Goal: Task Accomplishment & Management: Complete application form

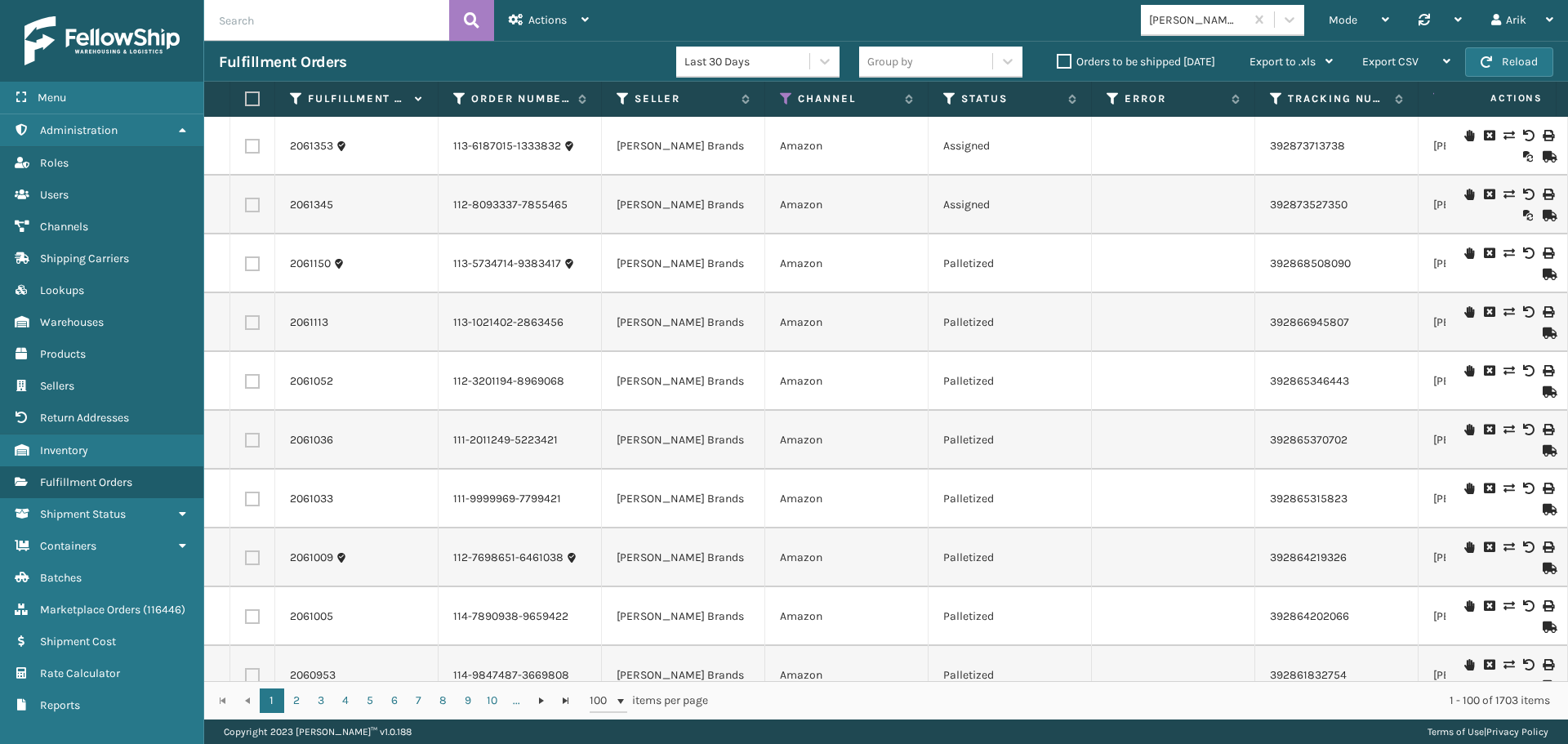
scroll to position [0, 370]
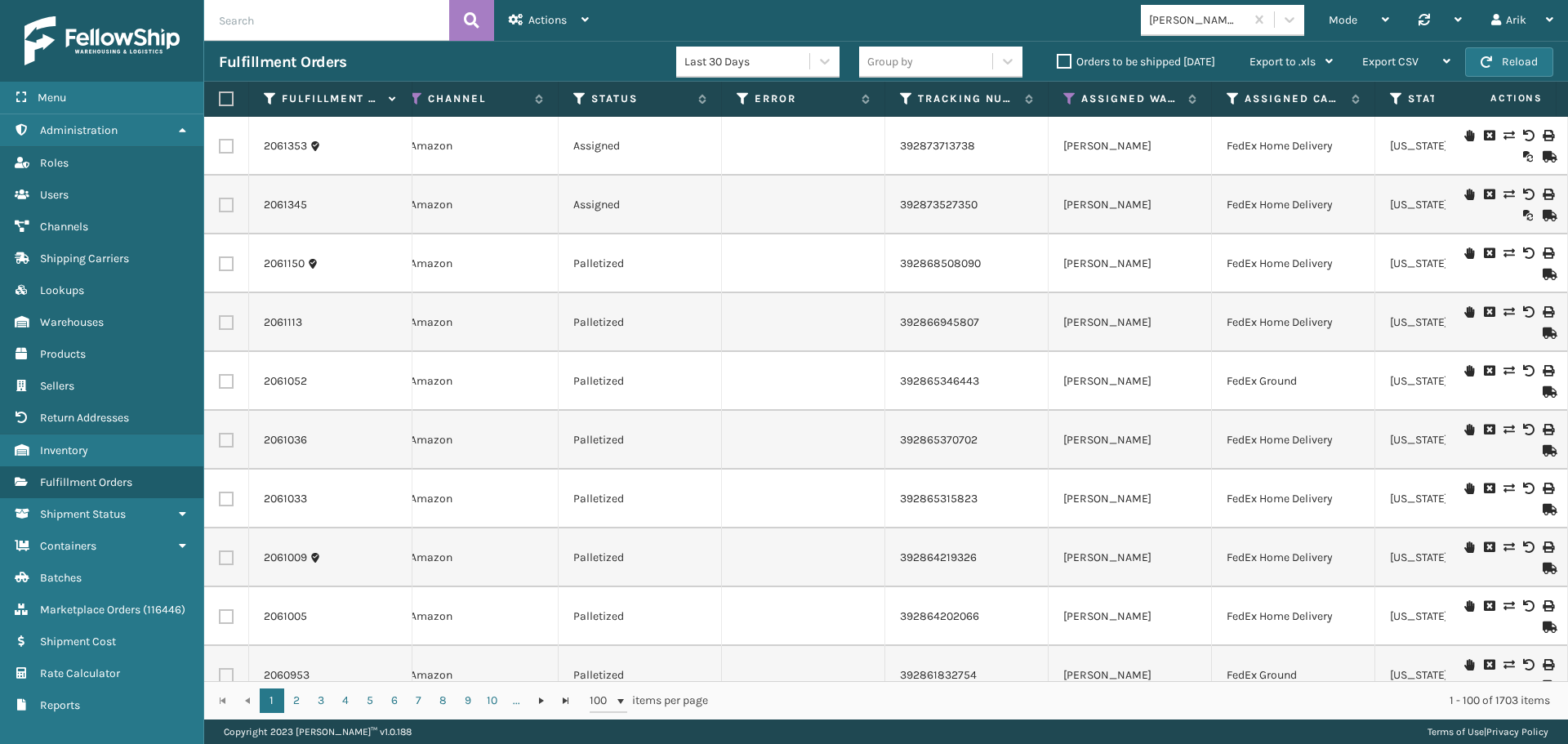
click at [328, 19] on input "text" at bounding box center [326, 20] width 245 height 41
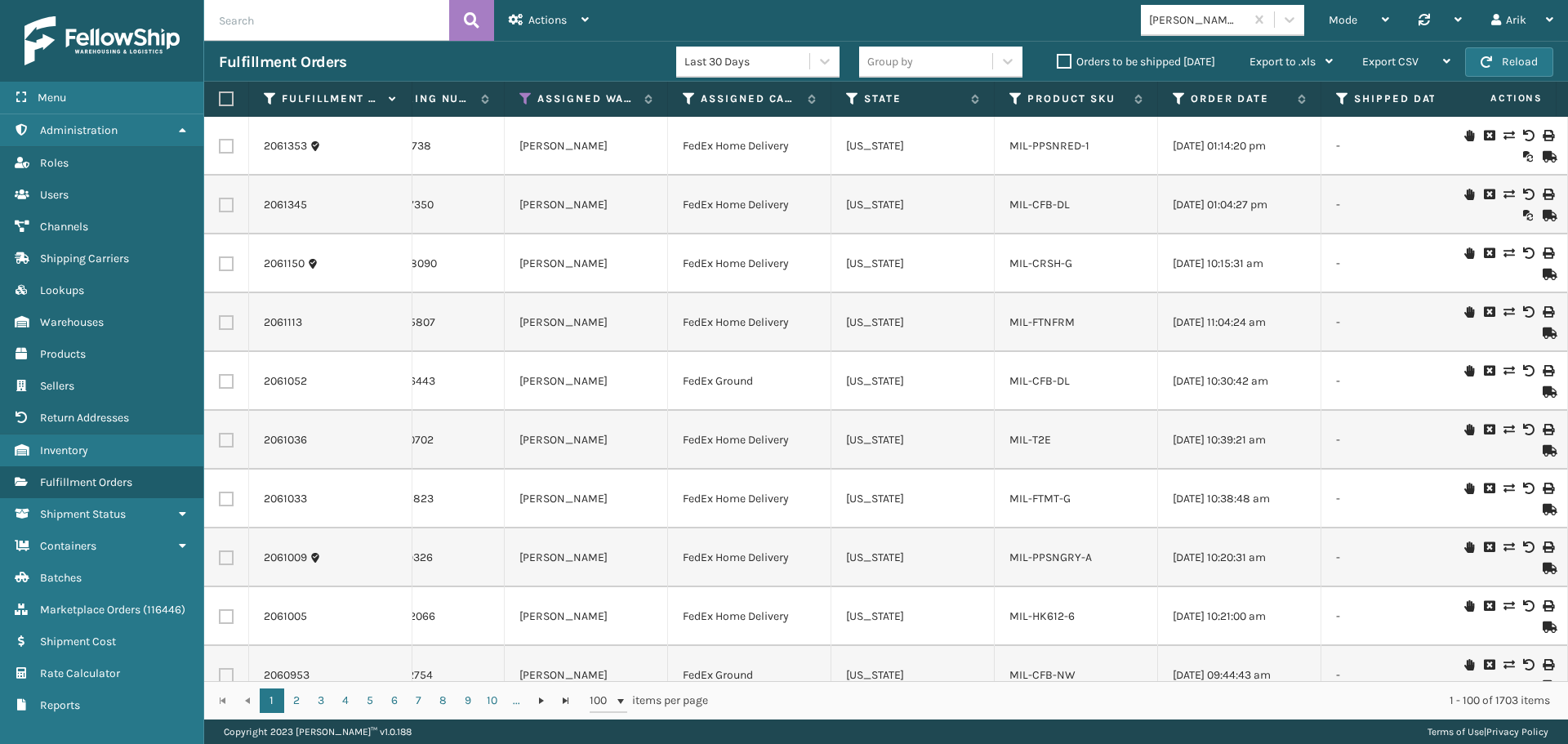
scroll to position [0, 922]
click at [295, 146] on link "2061353" at bounding box center [285, 146] width 44 height 16
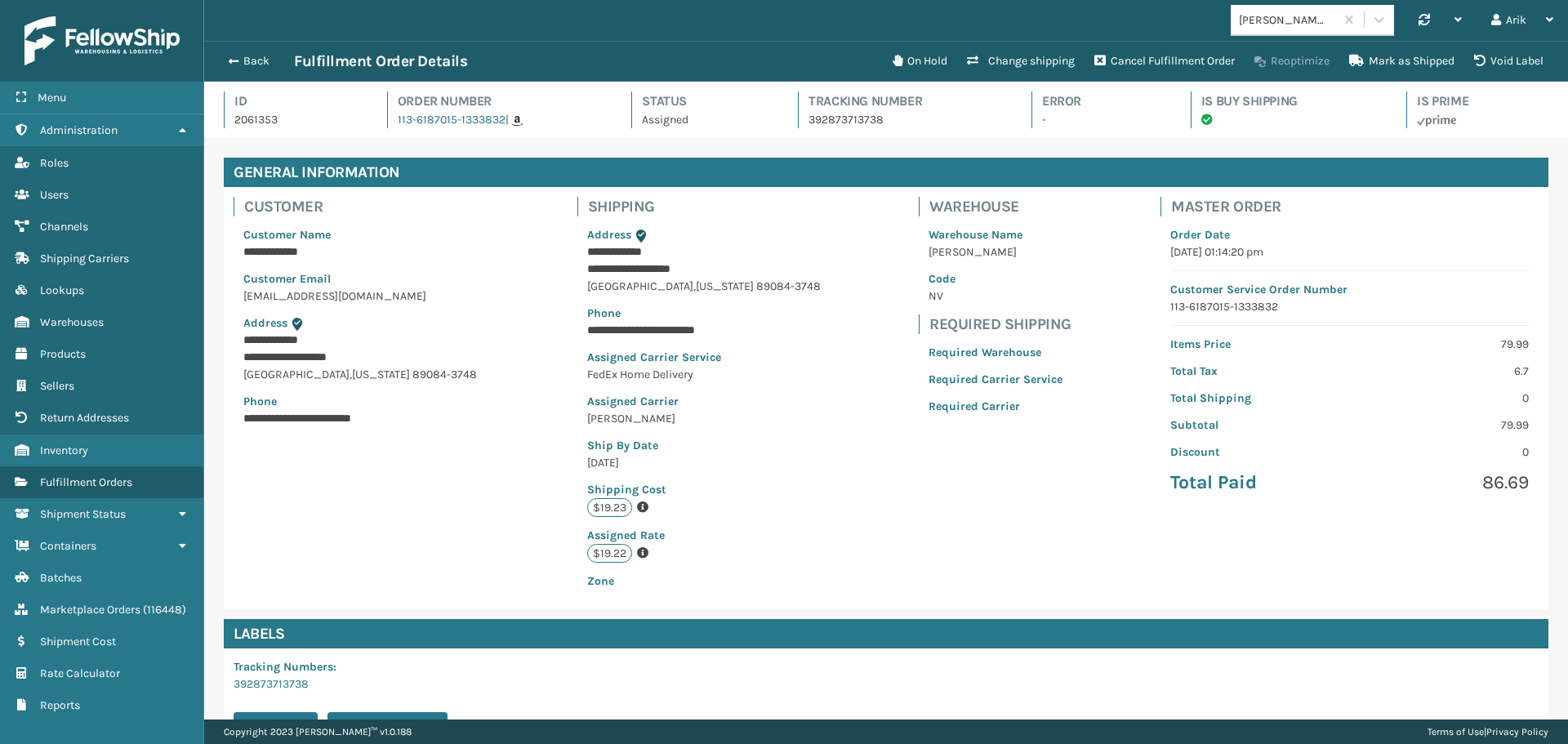
click at [1302, 58] on button "Reoptimize" at bounding box center [1292, 61] width 94 height 33
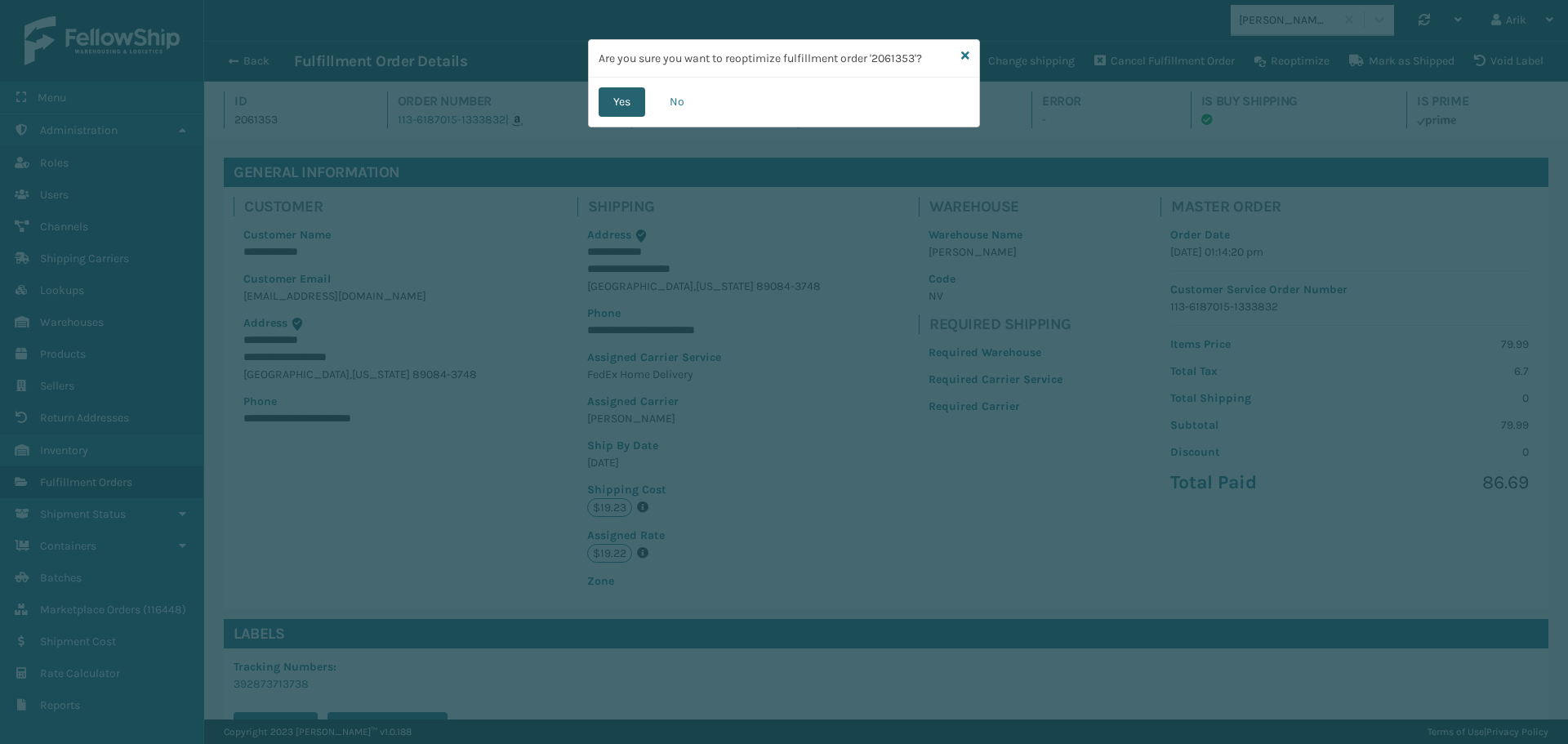
click at [619, 101] on button "Yes" at bounding box center [622, 101] width 46 height 29
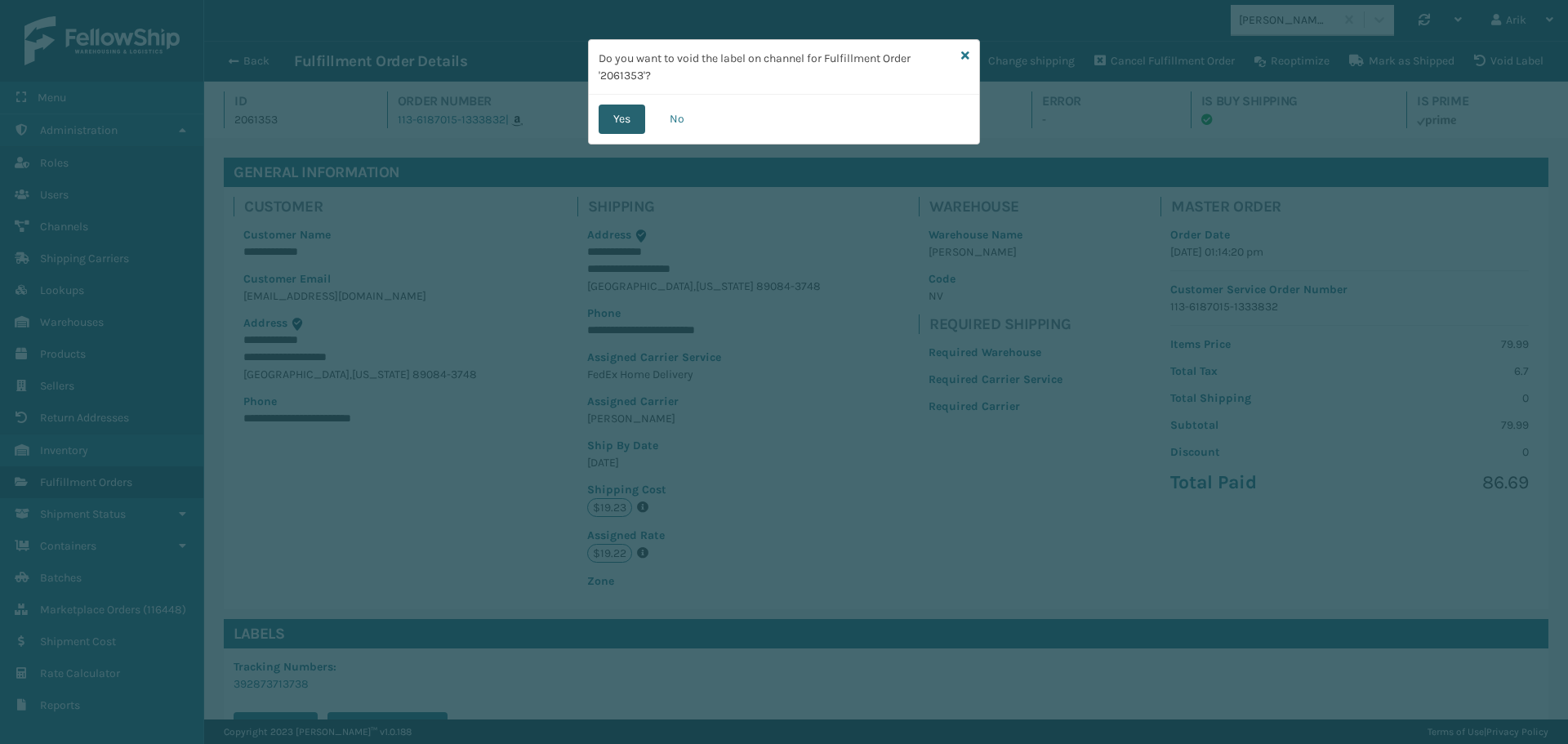
click at [620, 109] on button "Yes" at bounding box center [622, 118] width 46 height 29
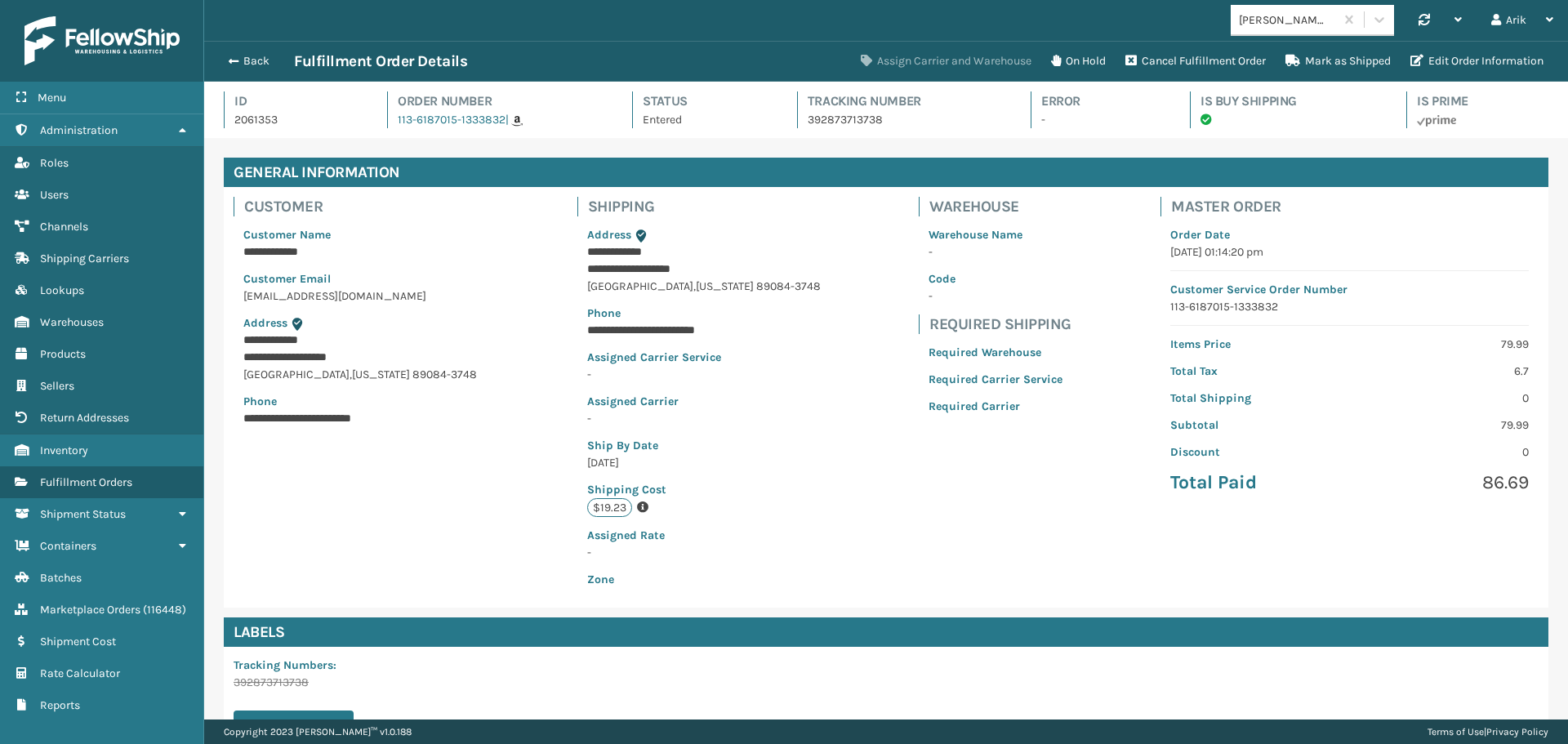
click at [970, 59] on button "Assign Carrier and Warehouse" at bounding box center [946, 61] width 191 height 33
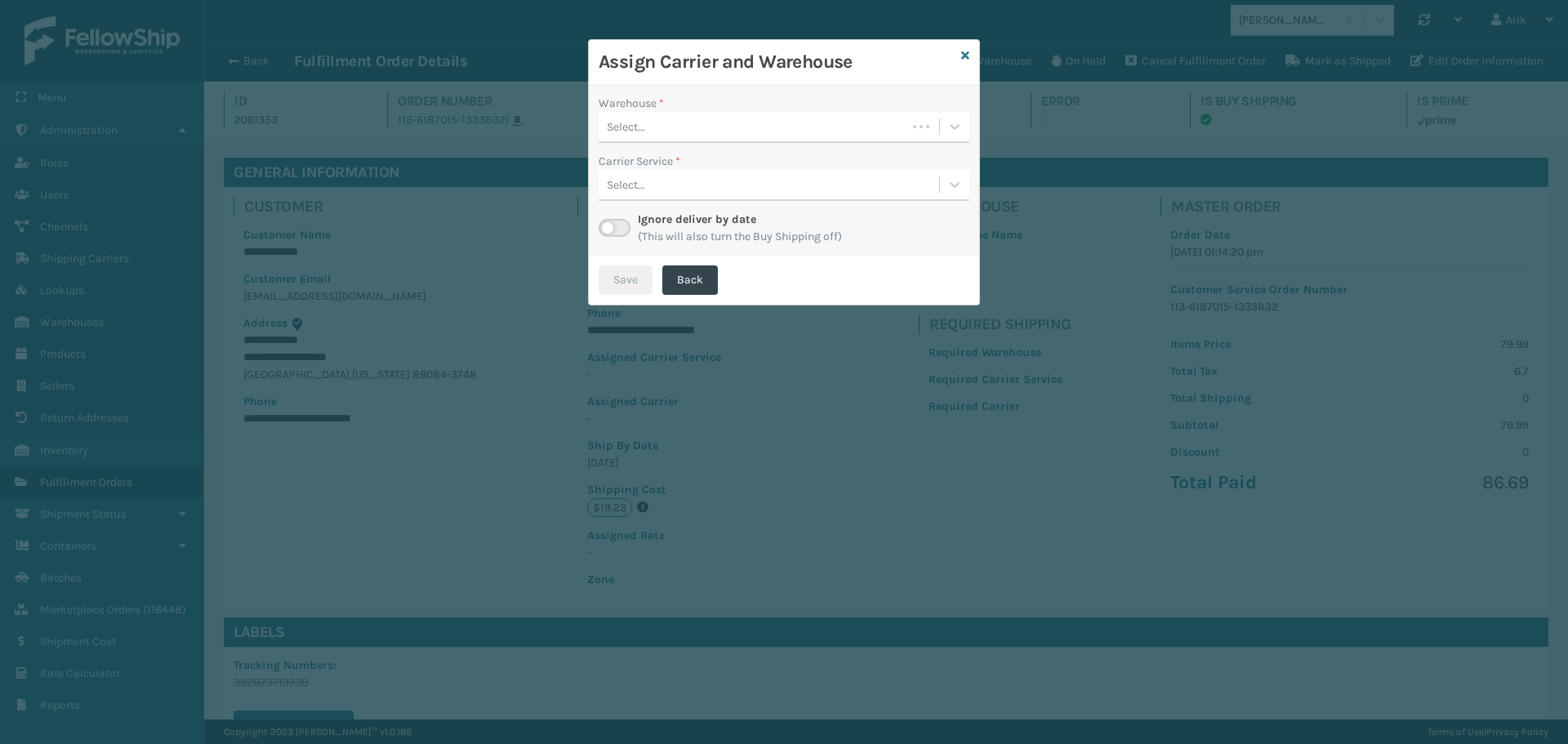
click at [708, 122] on div "Select..." at bounding box center [752, 126] width 308 height 27
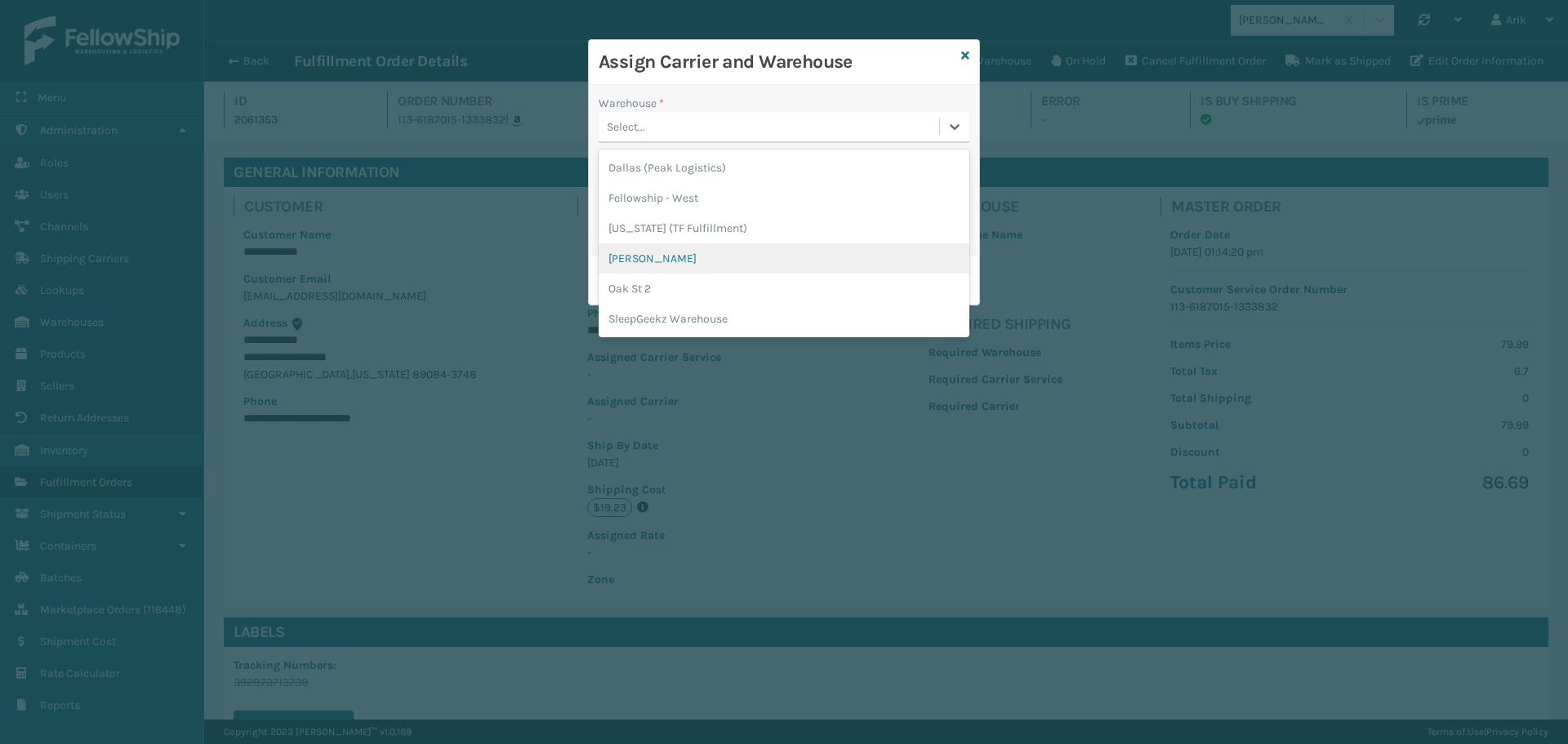
click at [657, 256] on div "[PERSON_NAME]" at bounding box center [784, 258] width 370 height 30
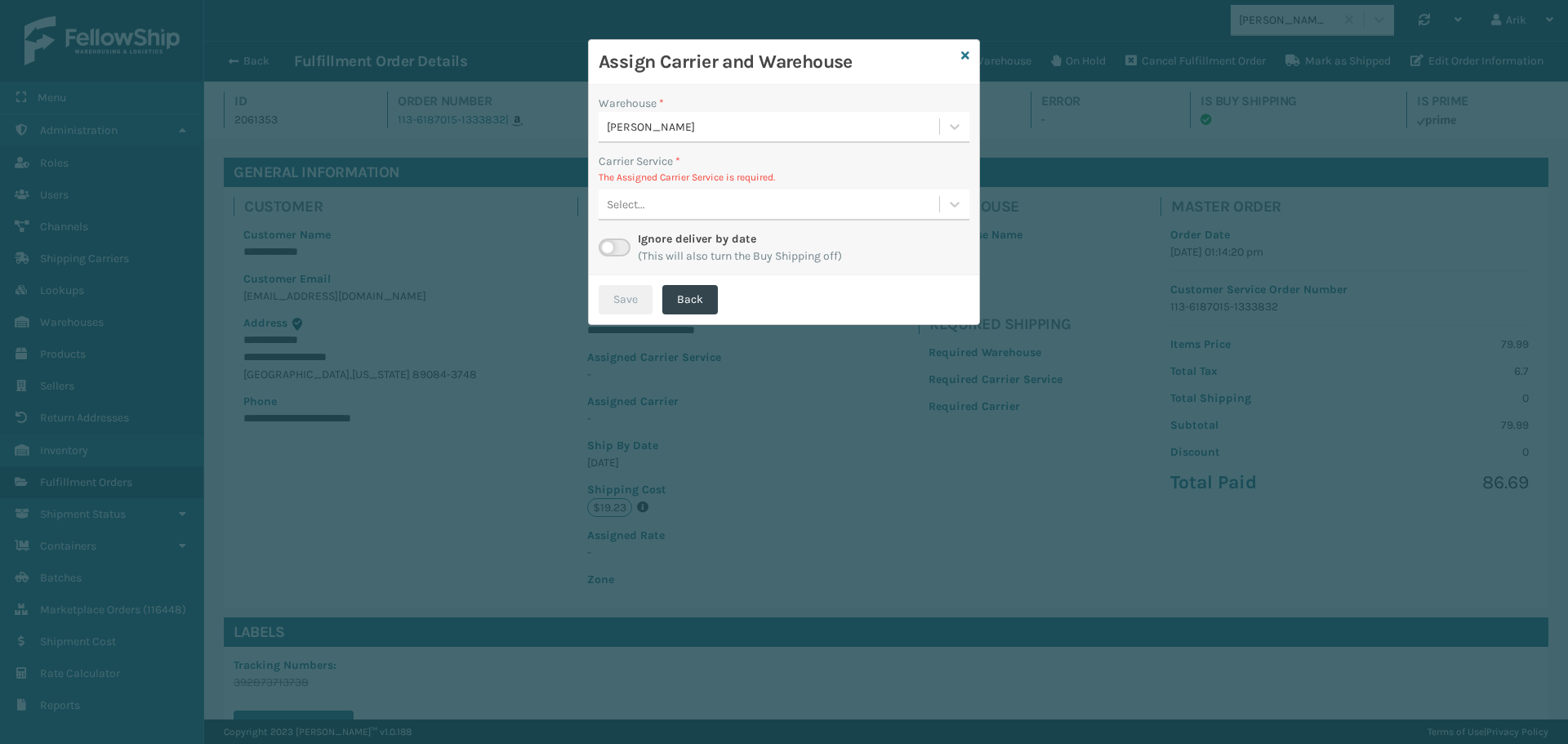
click at [668, 209] on div "Select..." at bounding box center [768, 205] width 340 height 27
click at [683, 247] on div "FedEx Home Delivery - $19.22 - [PERSON_NAME] FedEx Shipping Cost $16.86 Surplus…" at bounding box center [784, 246] width 370 height 30
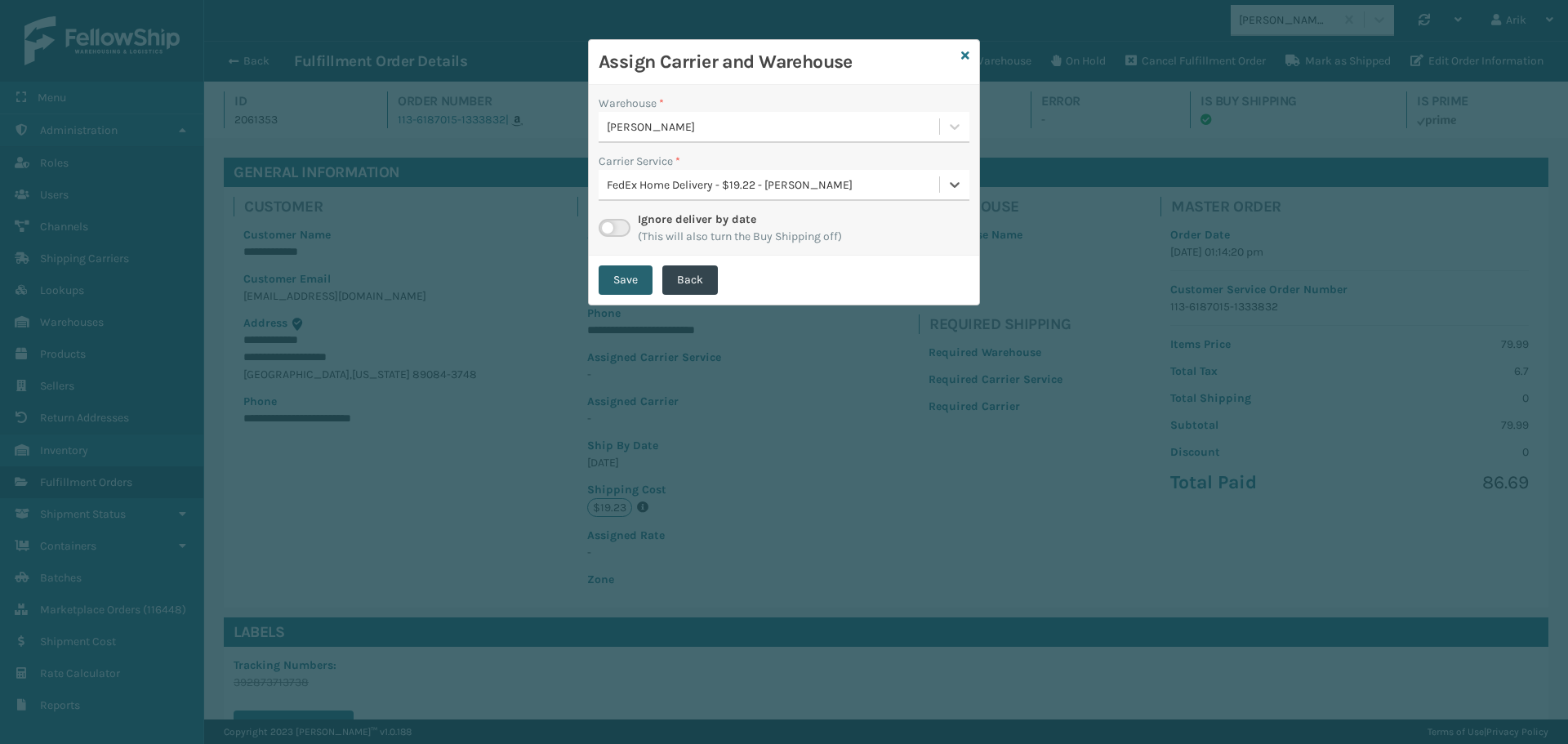
click at [637, 278] on button "Save" at bounding box center [625, 279] width 54 height 29
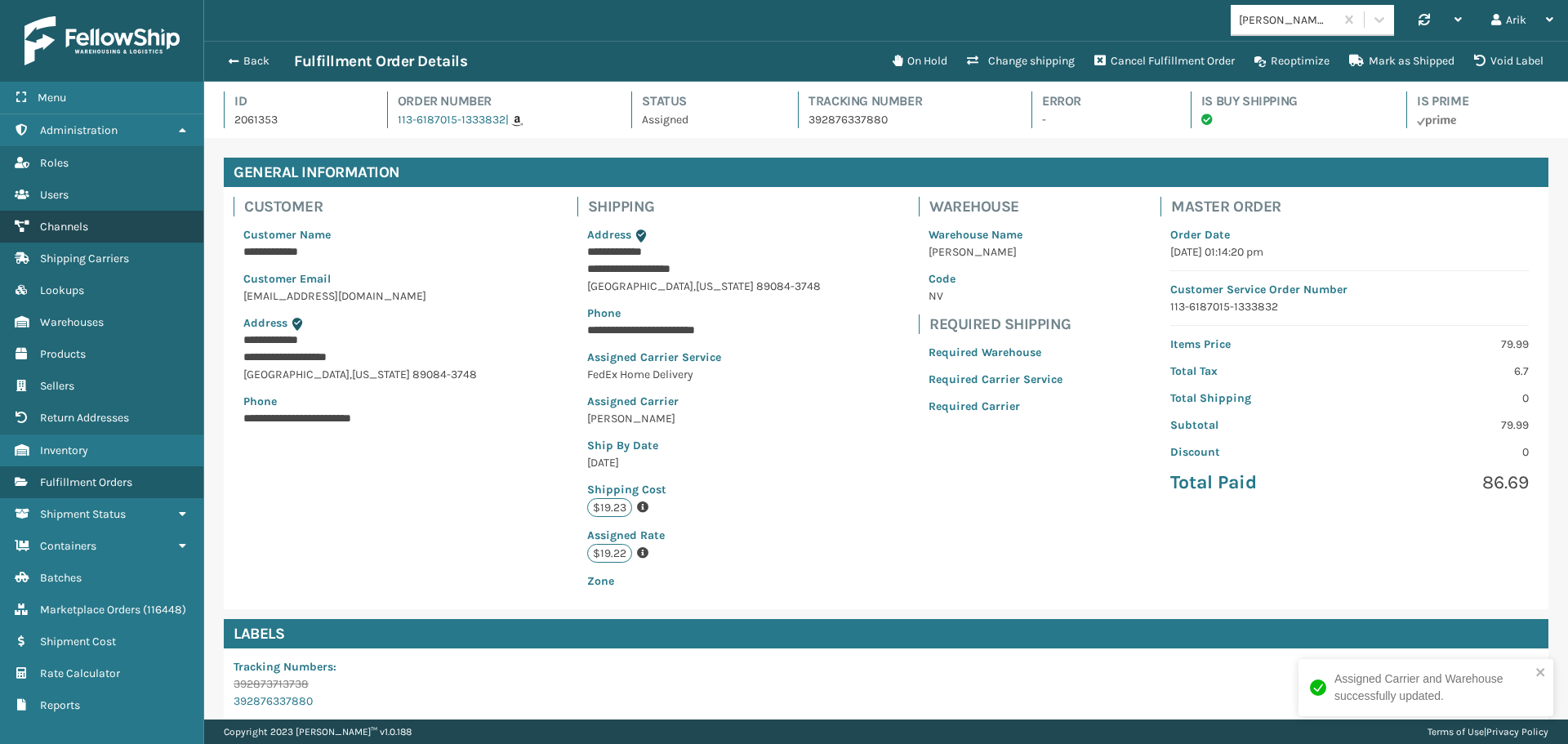
click at [37, 232] on link "Shipping Carriers Channels" at bounding box center [102, 227] width 203 height 32
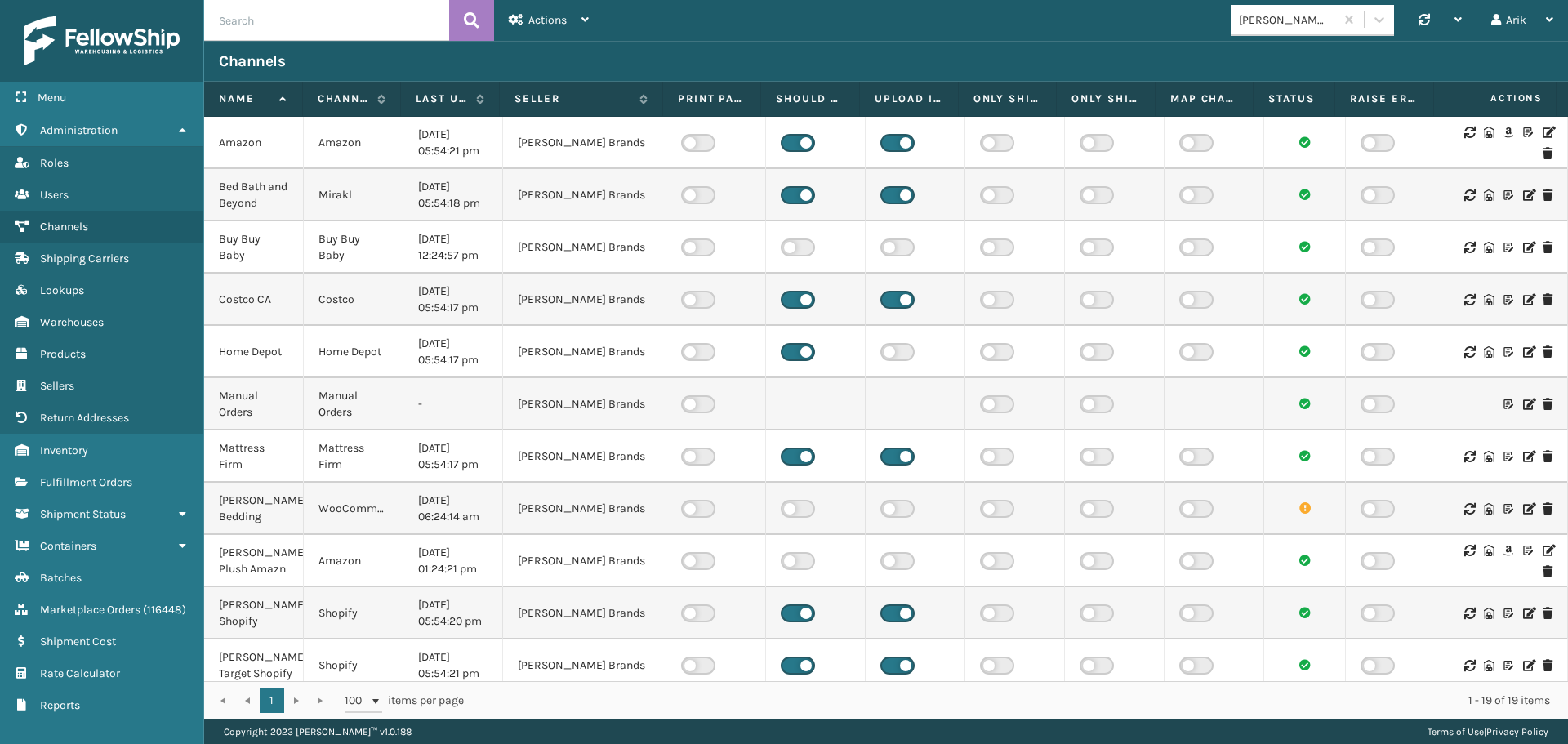
click at [1543, 133] on icon at bounding box center [1548, 132] width 10 height 12
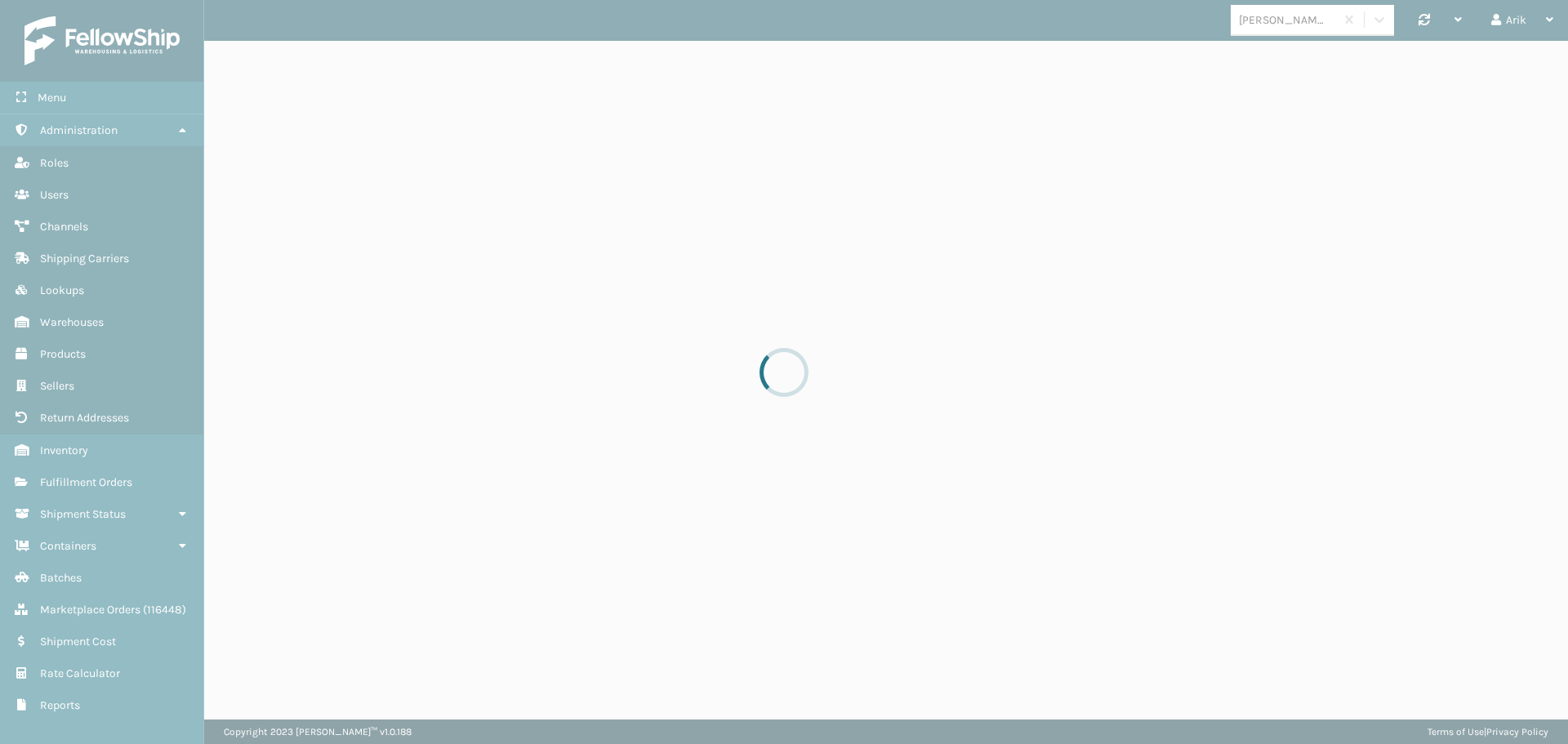
select select "pm"
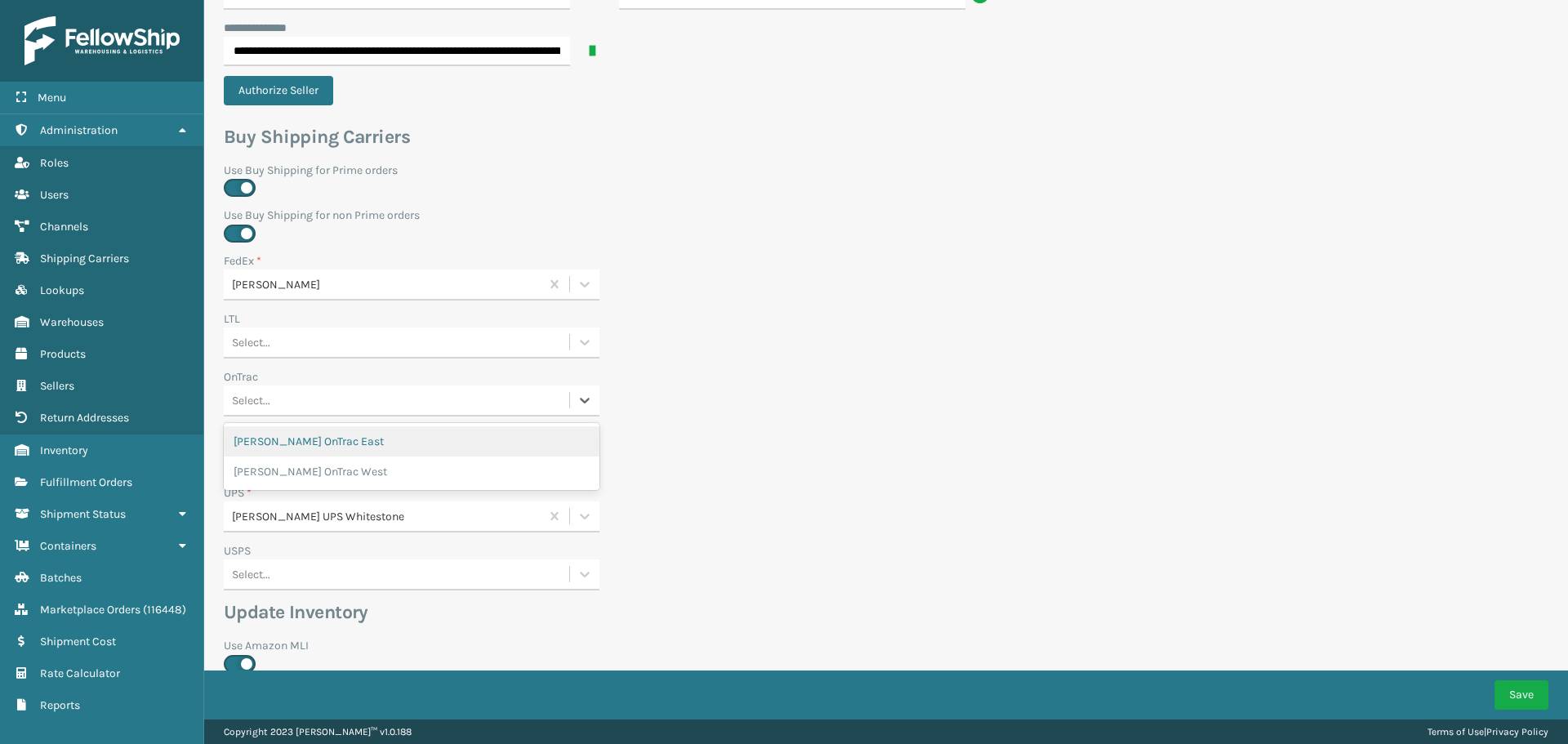
click at [290, 387] on div "Select..." at bounding box center [396, 400] width 345 height 27
click at [665, 426] on div "Passport Select..." at bounding box center [609, 455] width 791 height 58
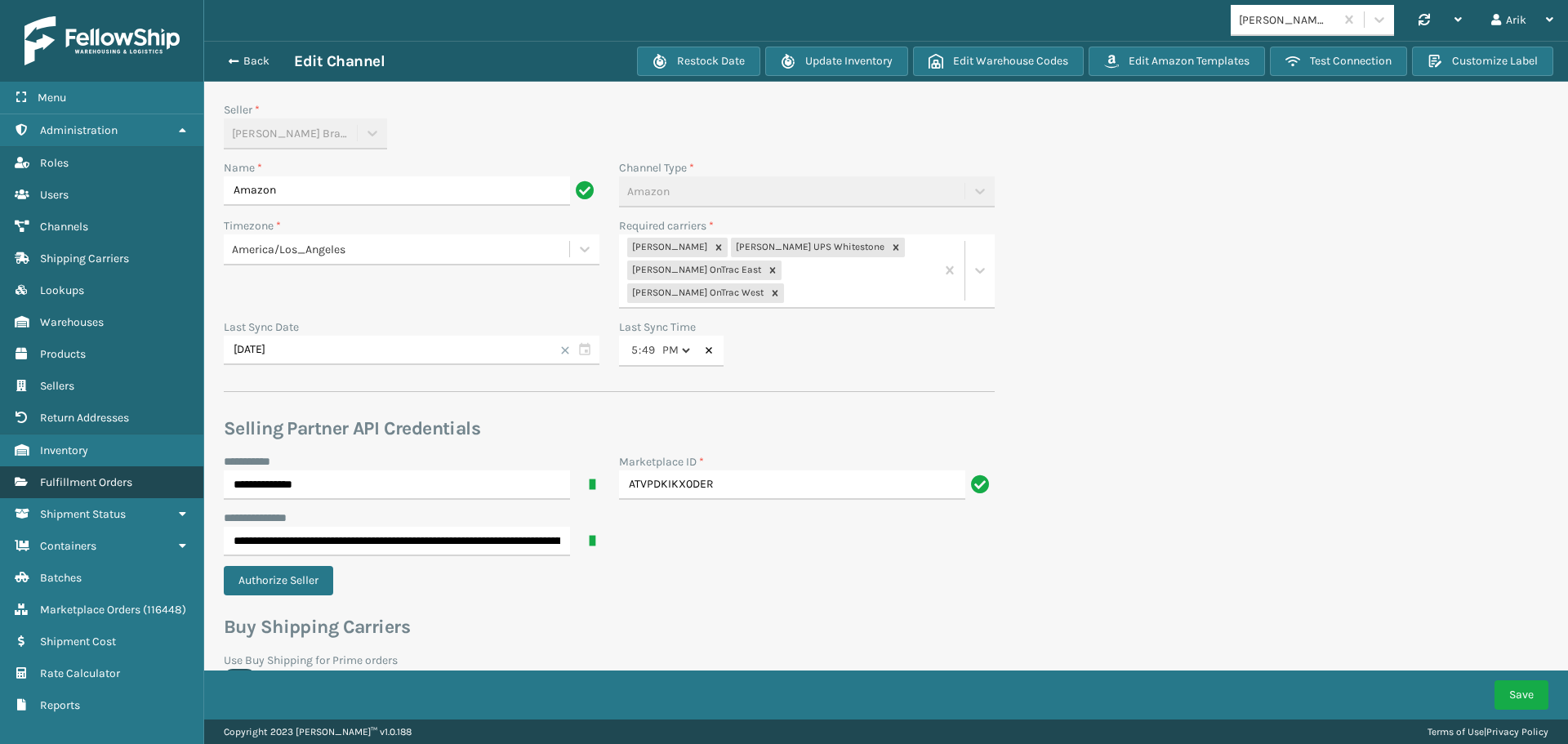
click at [93, 478] on span "Fulfillment Orders" at bounding box center [86, 482] width 93 height 14
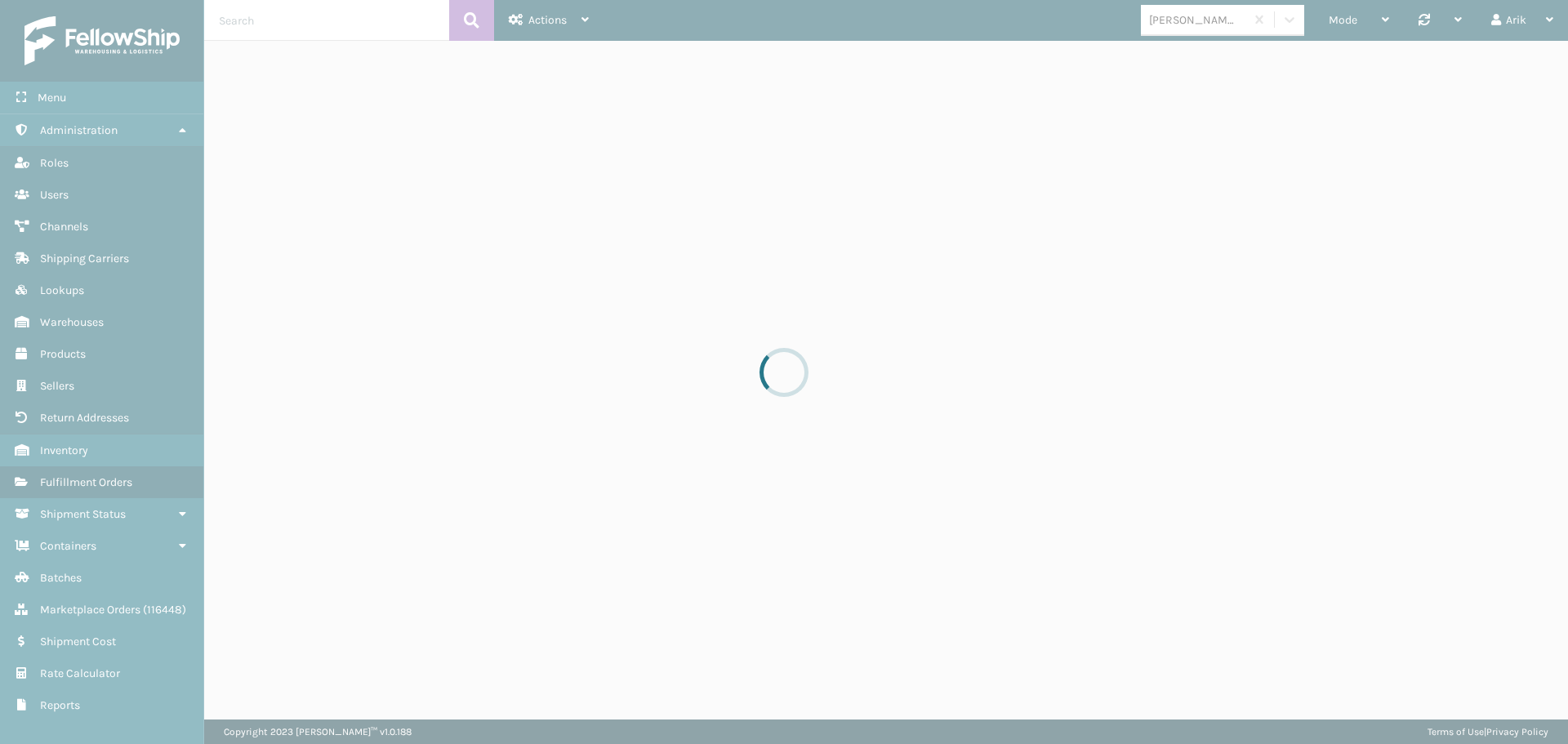
click at [289, 20] on div at bounding box center [784, 372] width 1568 height 744
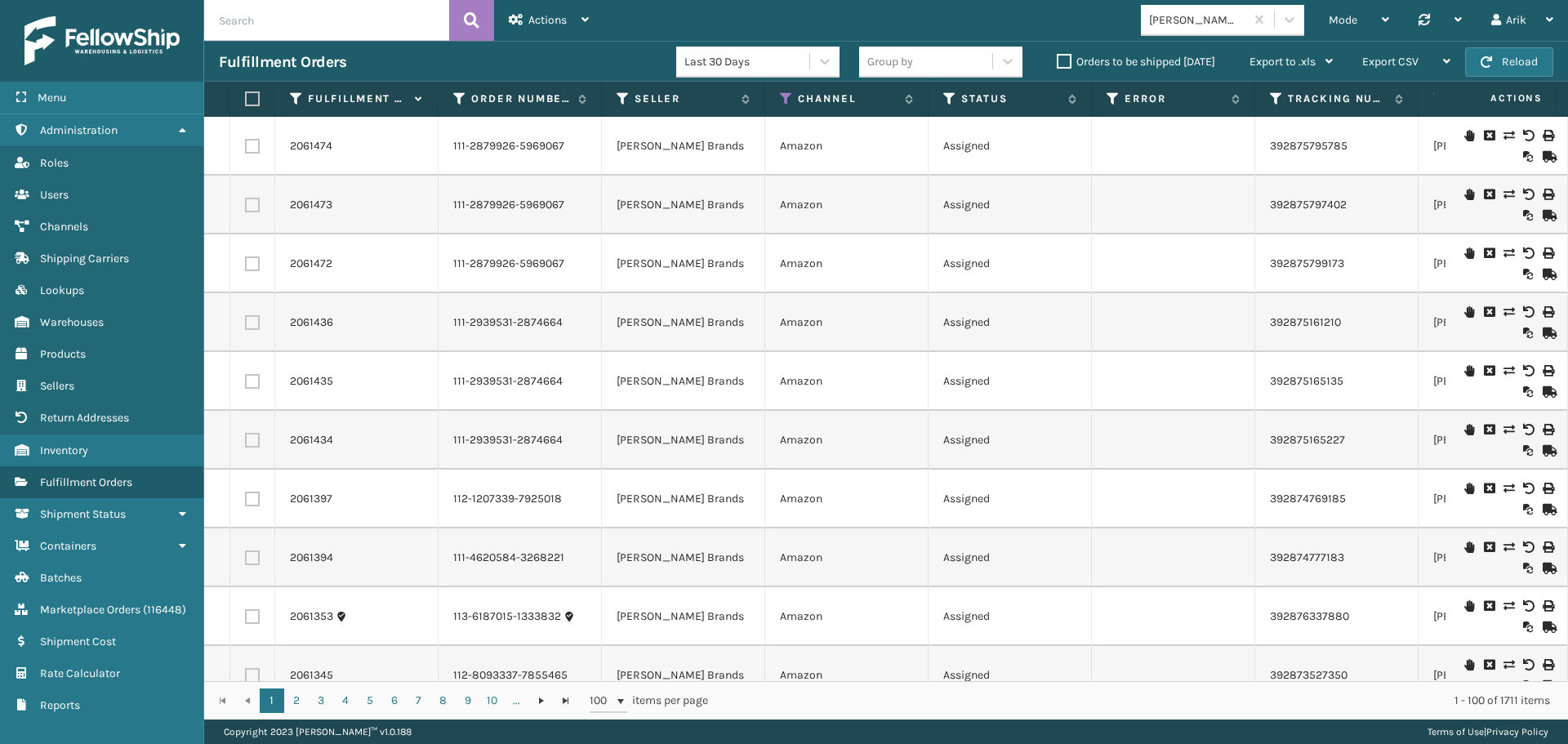
click at [308, 23] on input "text" at bounding box center [326, 20] width 245 height 41
paste input "6321341169827,6321484988579,6321482367139,6322003116195,6322547490979,632307430…"
type input "6321341169827,6321484988579,6321482367139,6322003116195,6322547490979,632307430…"
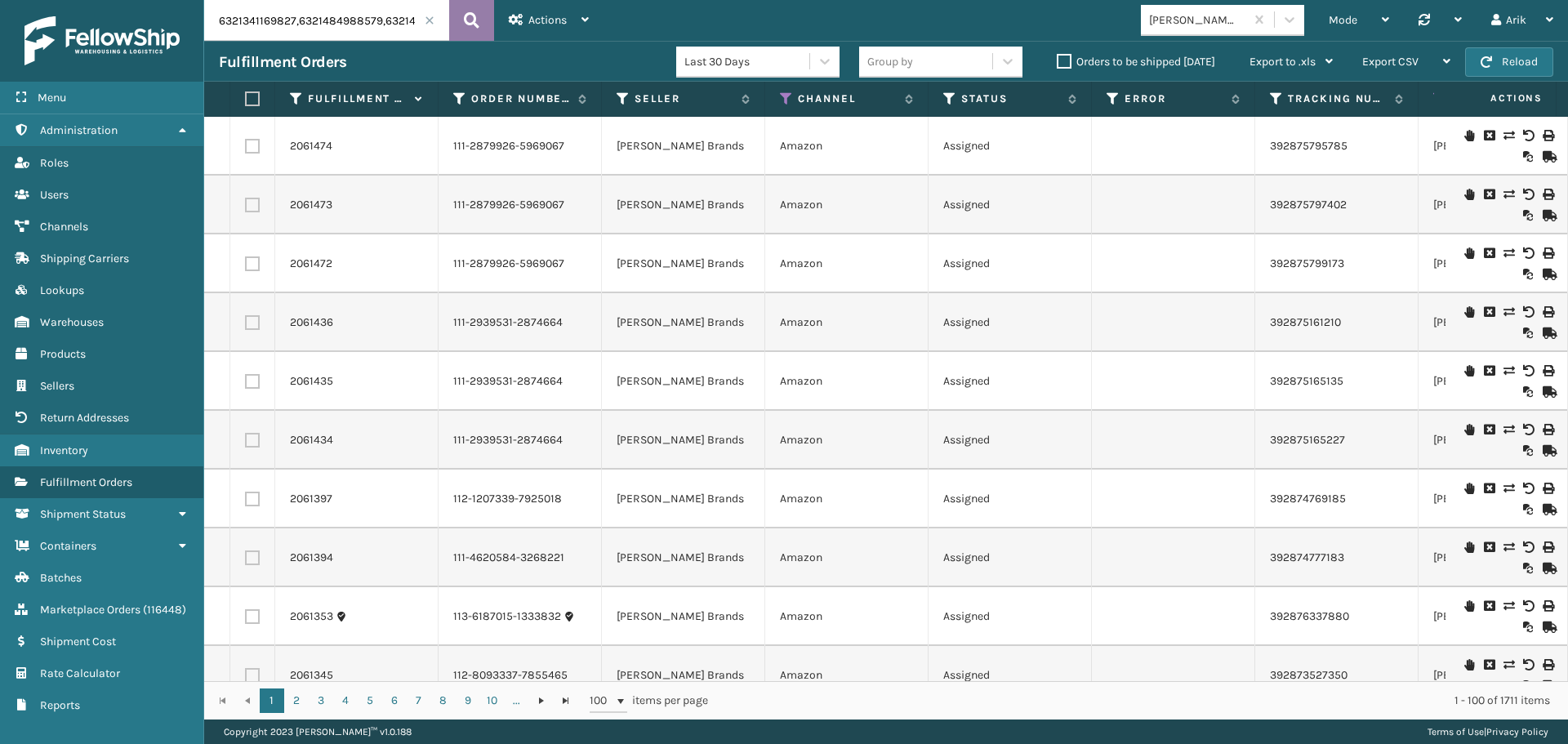
click at [475, 20] on icon at bounding box center [471, 20] width 15 height 25
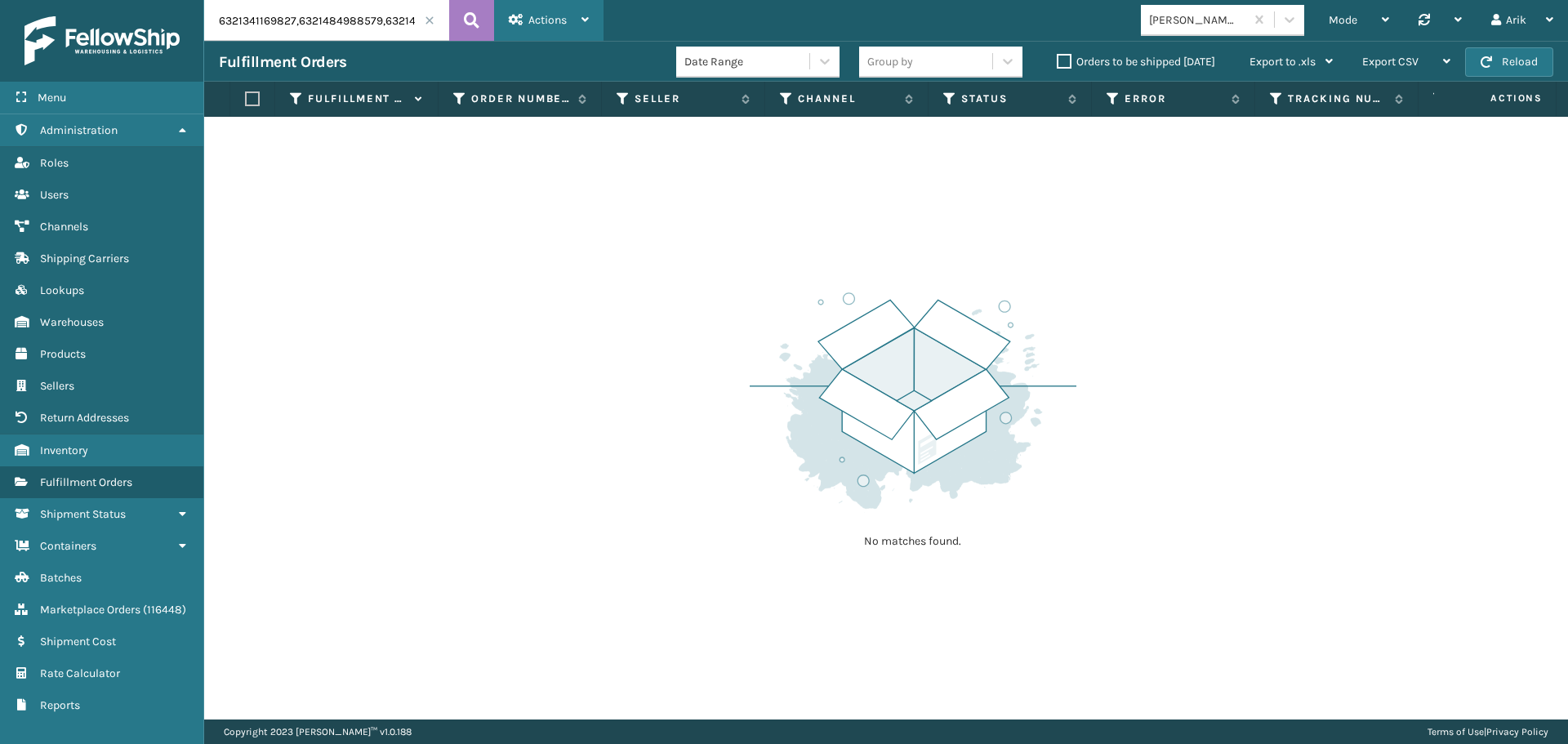
click at [532, 17] on span "Actions" at bounding box center [547, 20] width 38 height 14
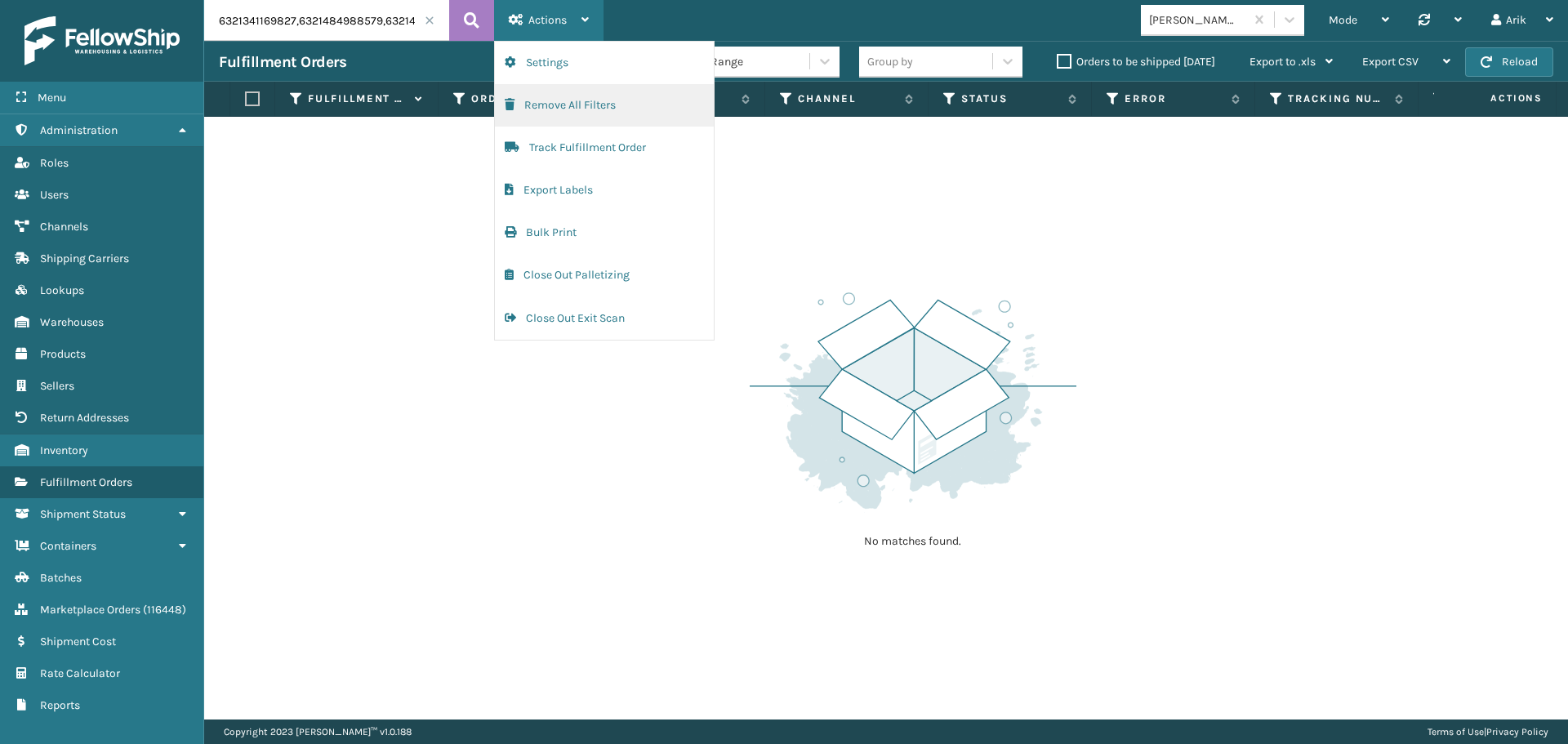
click at [564, 107] on button "Remove All Filters" at bounding box center [605, 105] width 219 height 43
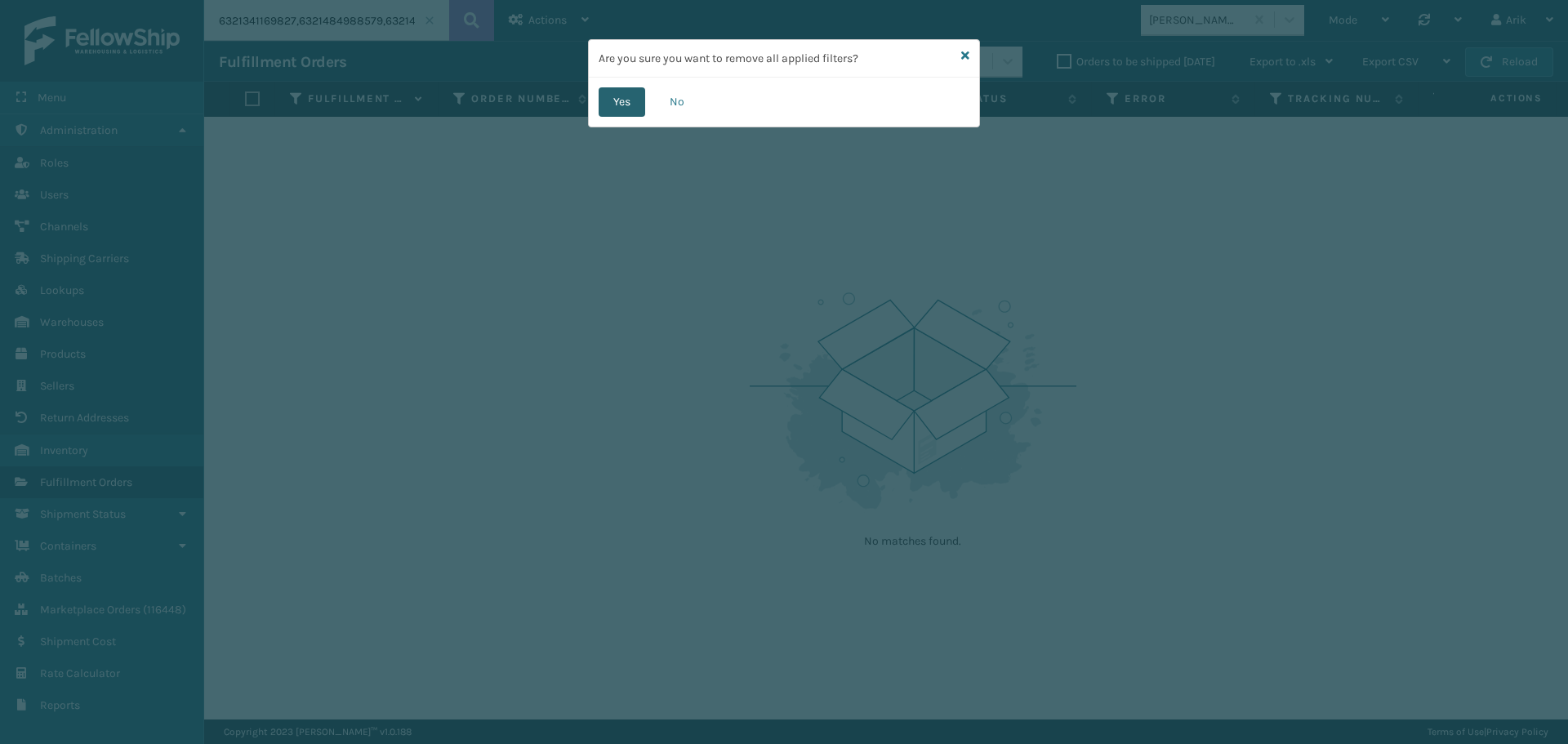
click at [612, 106] on button "Yes" at bounding box center [622, 101] width 46 height 29
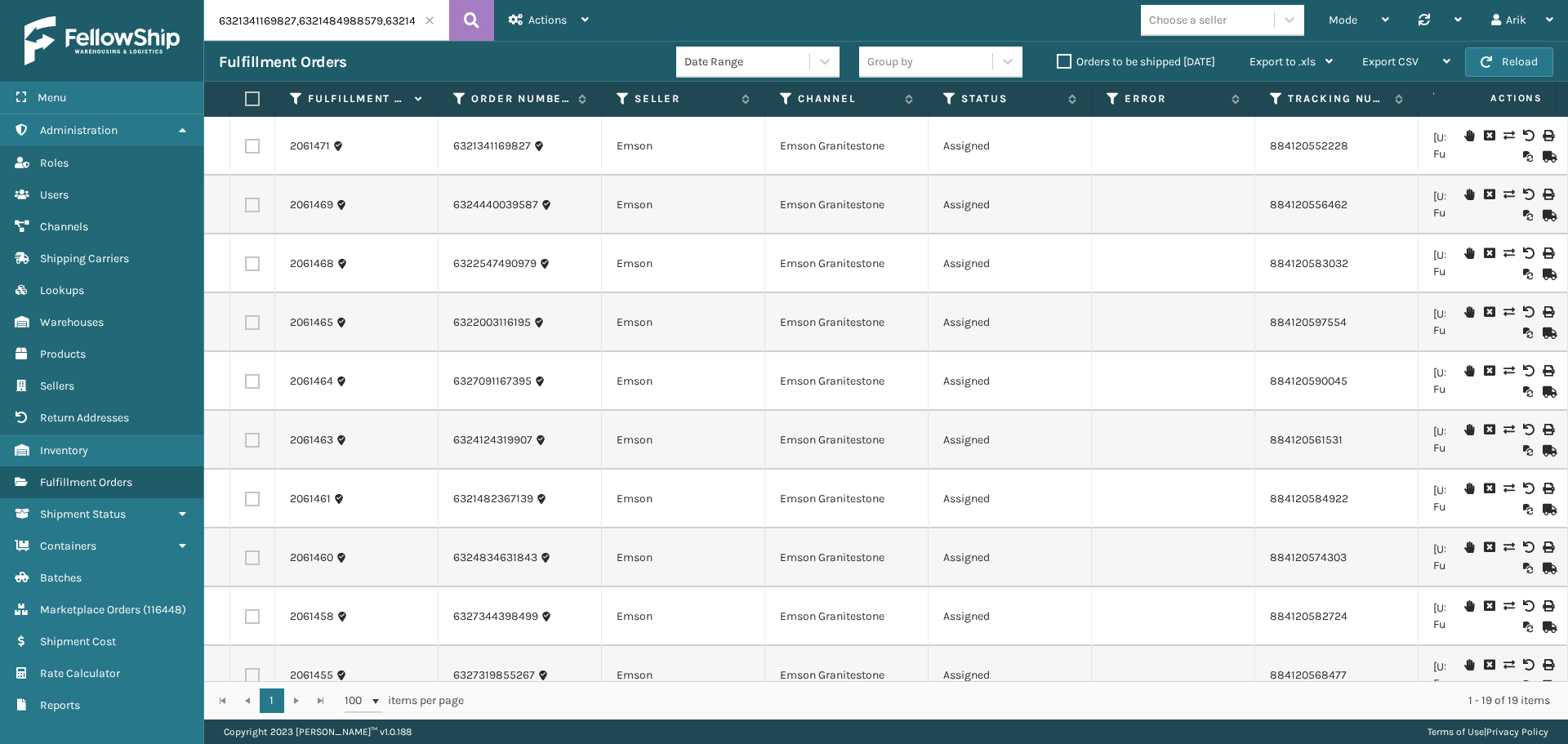
click at [1240, 267] on td at bounding box center [1173, 263] width 163 height 59
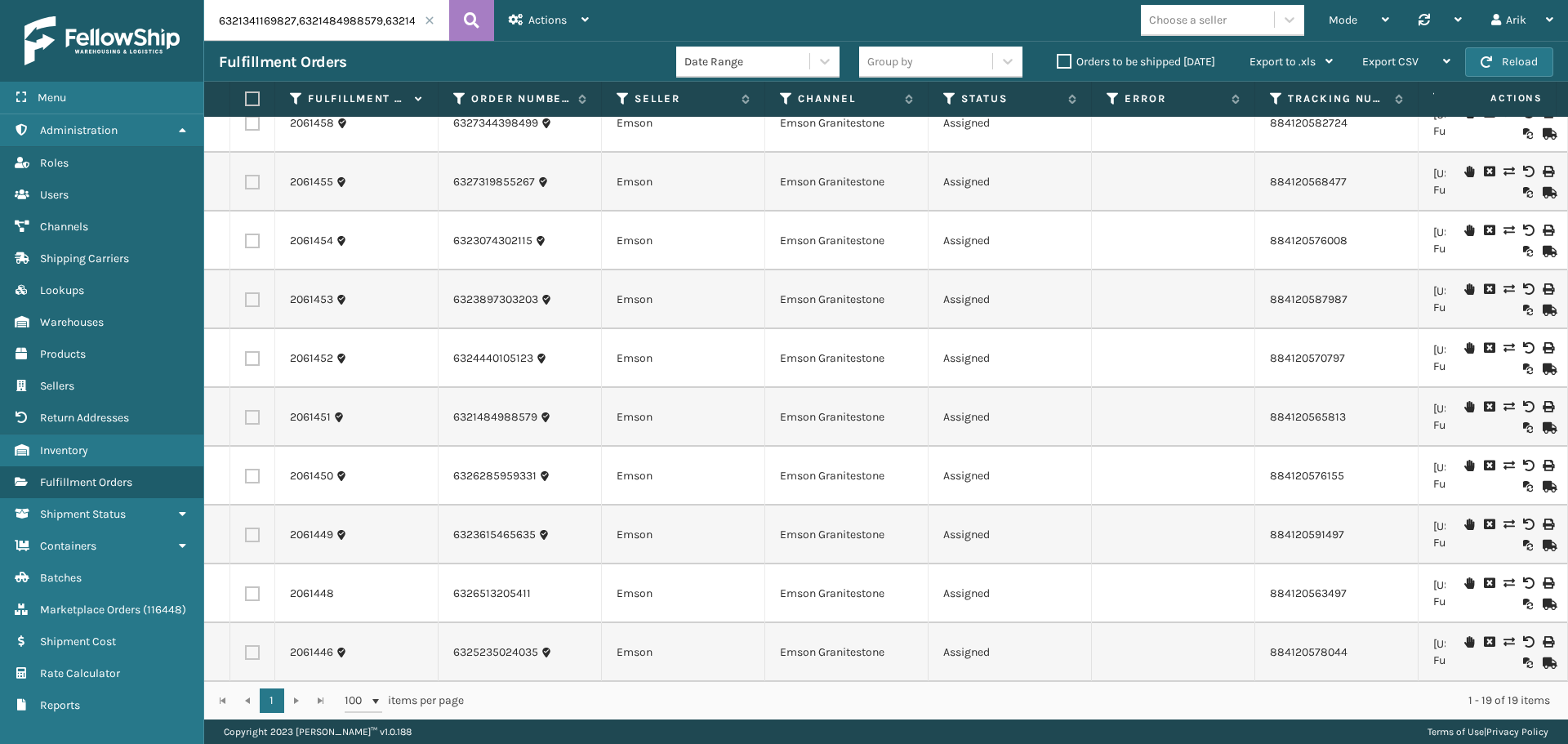
scroll to position [565, 0]
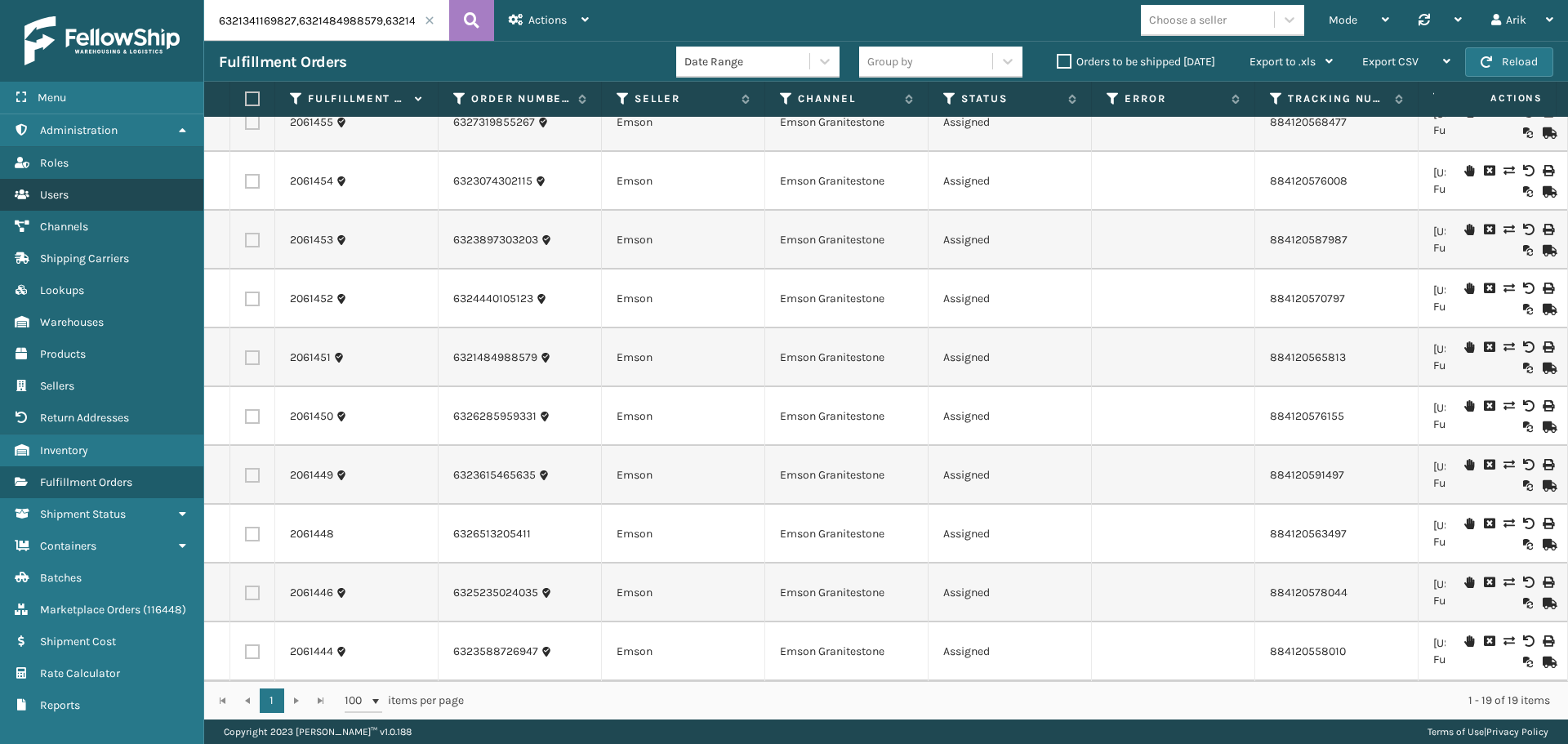
click at [59, 192] on span "Users" at bounding box center [54, 195] width 28 height 14
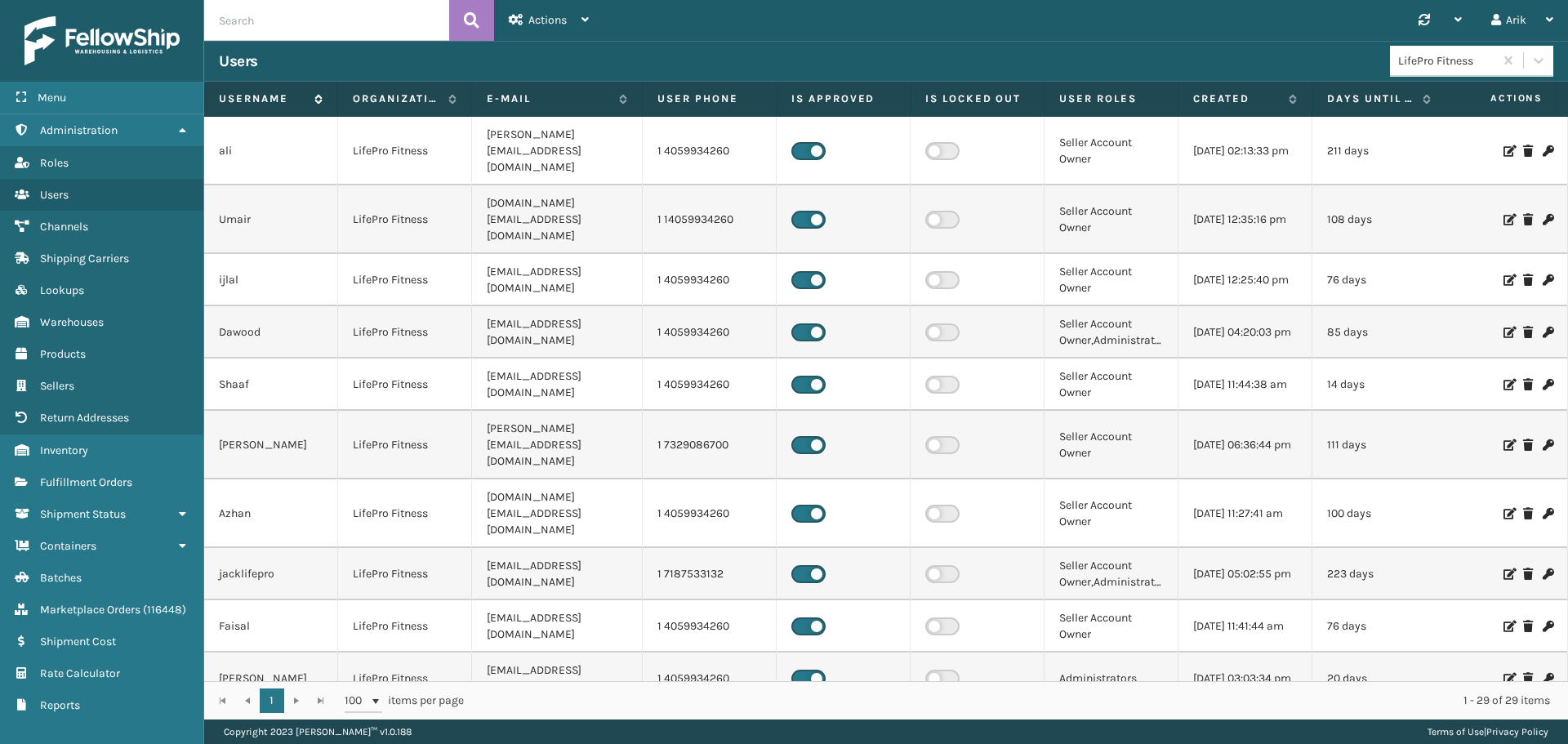
click at [272, 95] on label "Username" at bounding box center [263, 99] width 87 height 15
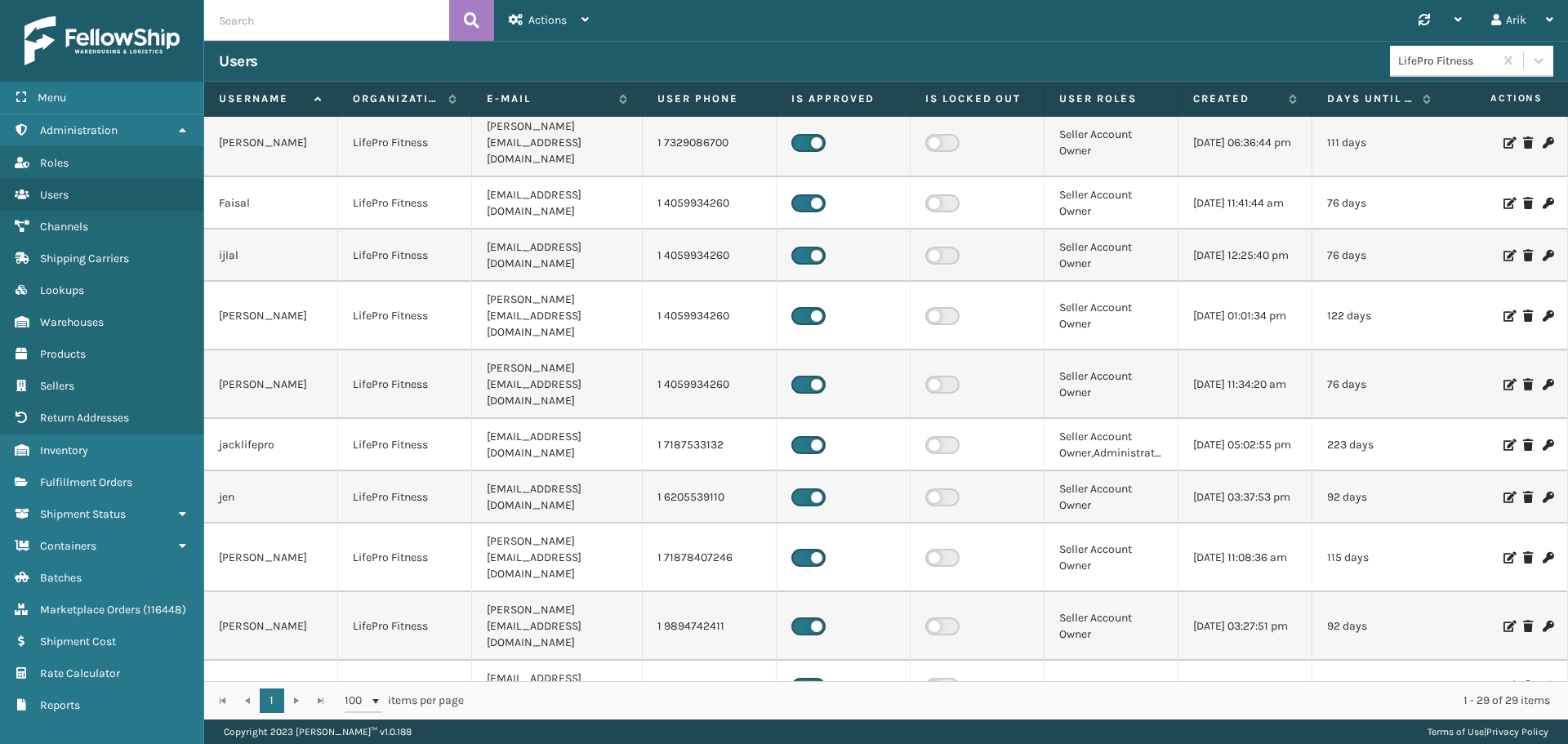
scroll to position [816, 0]
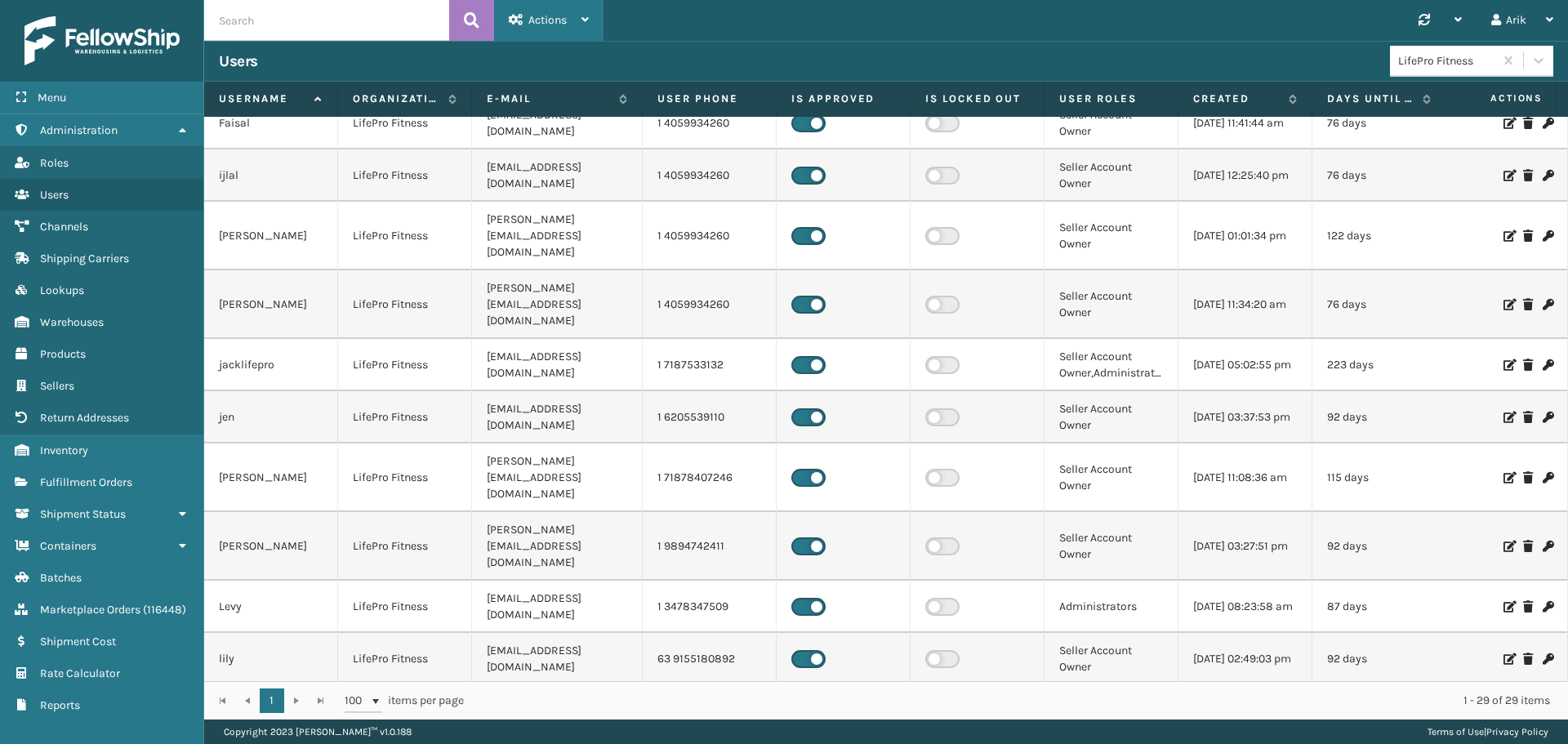
click at [524, 20] on div "Actions" at bounding box center [548, 20] width 80 height 41
click at [536, 56] on button "New User" at bounding box center [605, 63] width 219 height 43
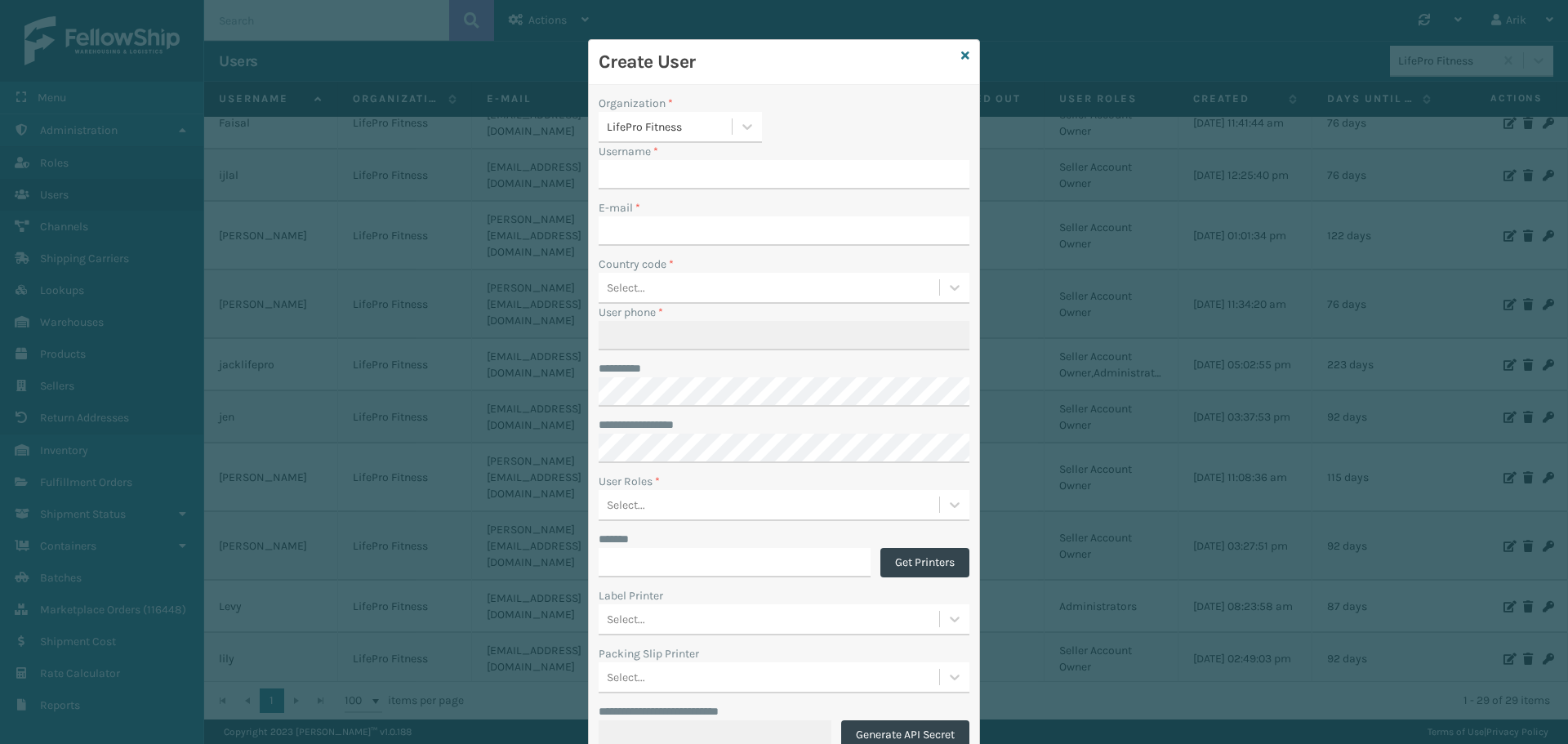
click at [640, 173] on input "Username *" at bounding box center [784, 174] width 370 height 29
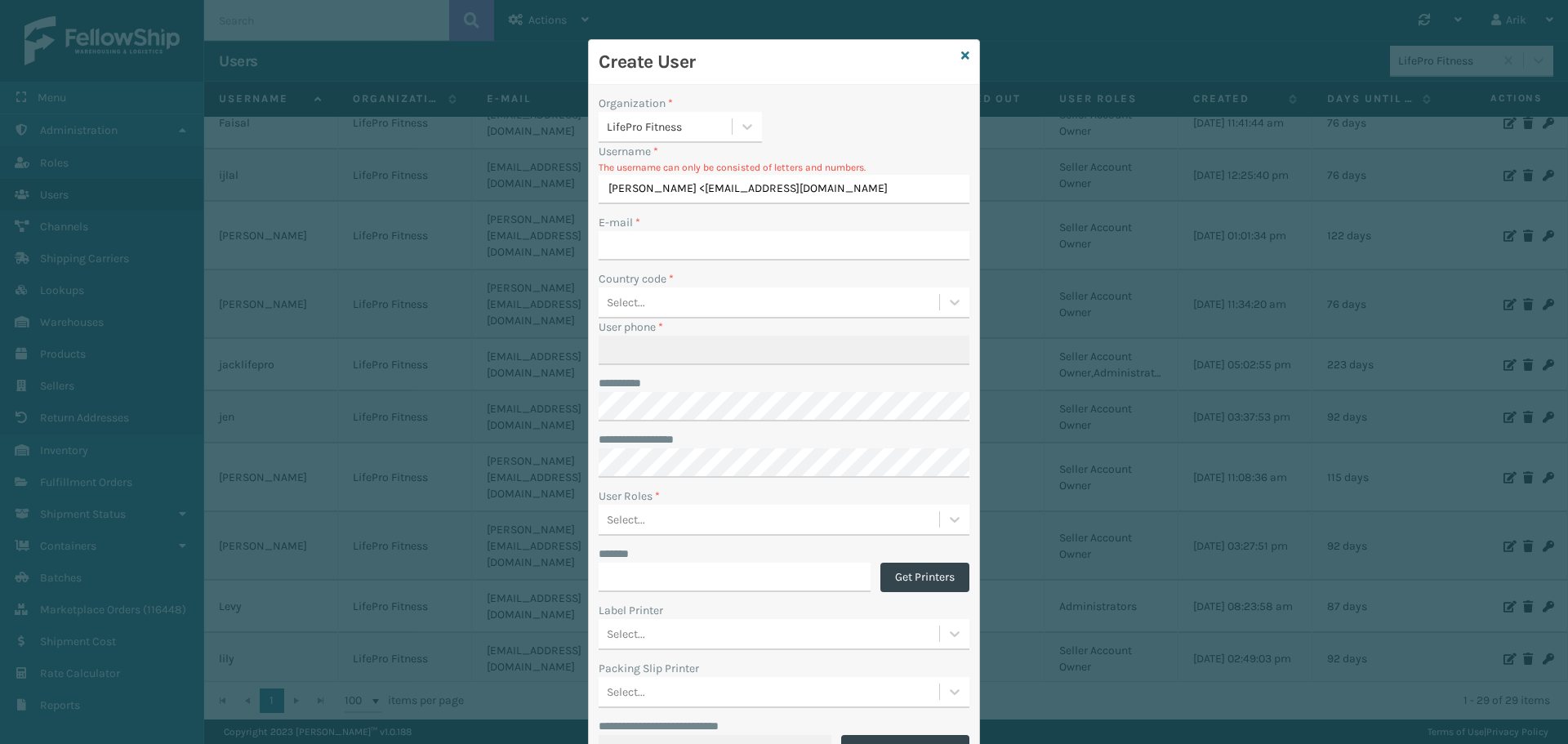
drag, startPoint x: 632, startPoint y: 186, endPoint x: 919, endPoint y: 194, distance: 287.1
click at [919, 194] on input "[PERSON_NAME] <[EMAIL_ADDRESS][DOMAIN_NAME]" at bounding box center [784, 189] width 370 height 29
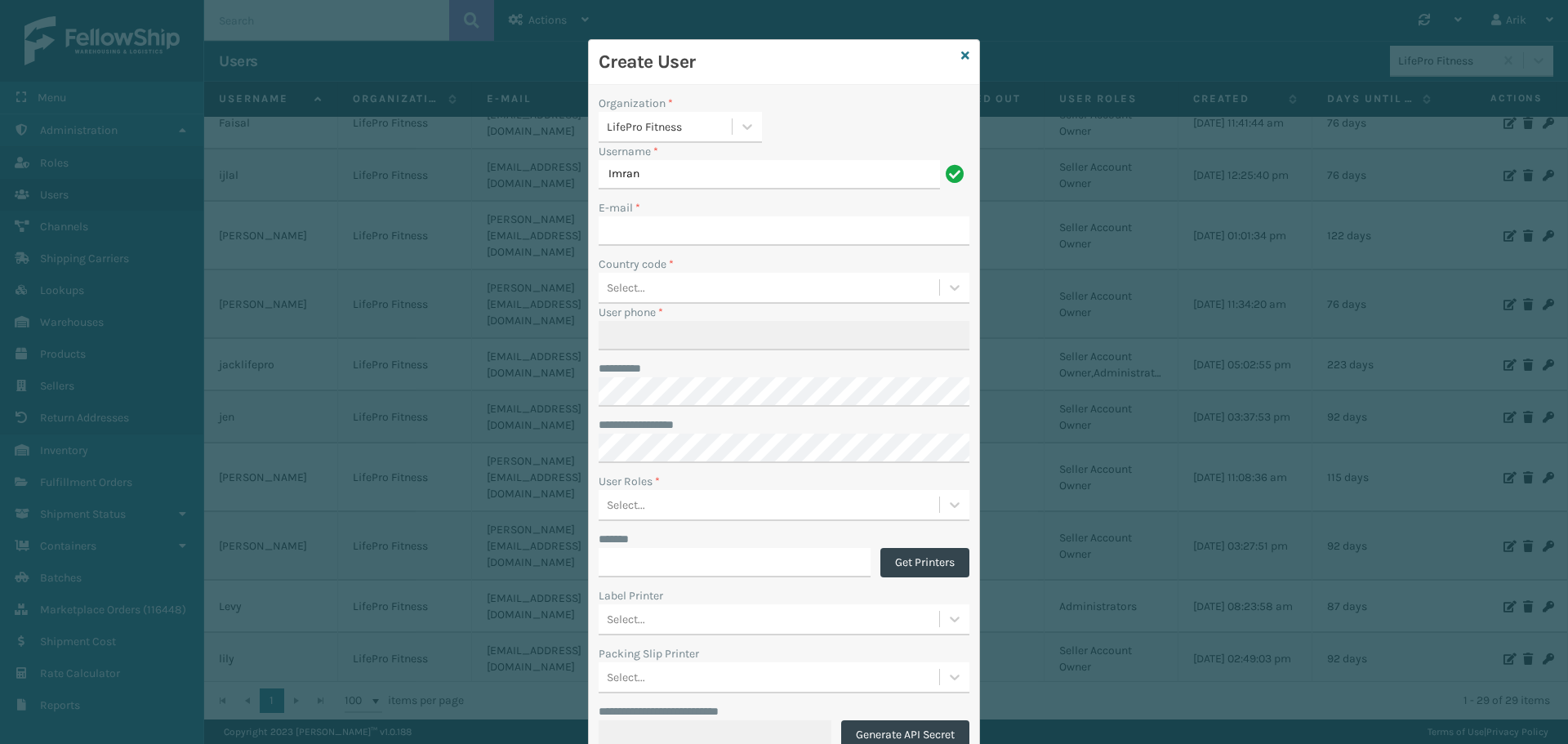
type input "Imran"
click at [626, 237] on input "E-mail *" at bounding box center [784, 230] width 370 height 29
paste input "[PERSON_NAME] <[EMAIL_ADDRESS][DOMAIN_NAME]"
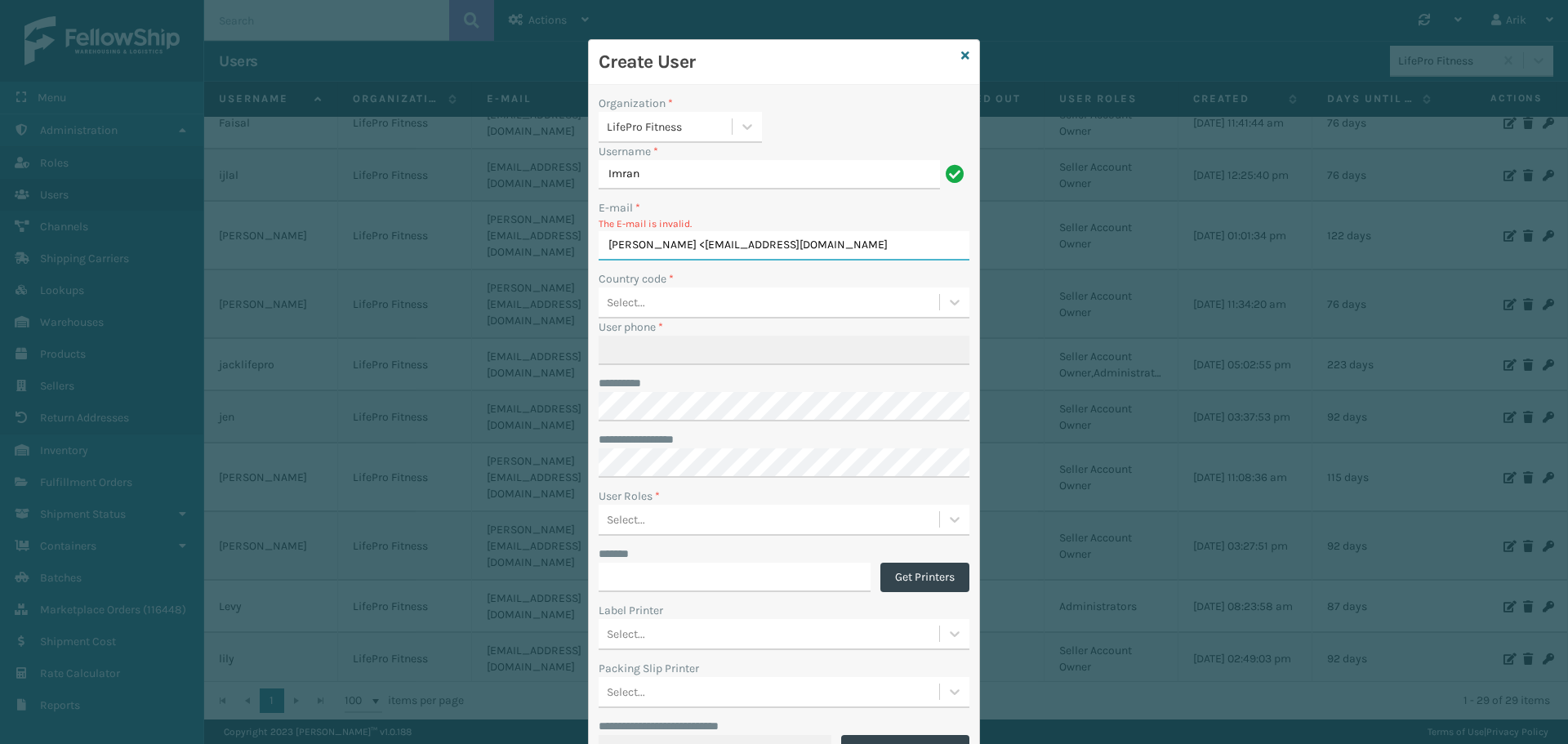
drag, startPoint x: 671, startPoint y: 242, endPoint x: 532, endPoint y: 239, distance: 139.0
click at [532, 239] on div "**********" at bounding box center [784, 372] width 1568 height 744
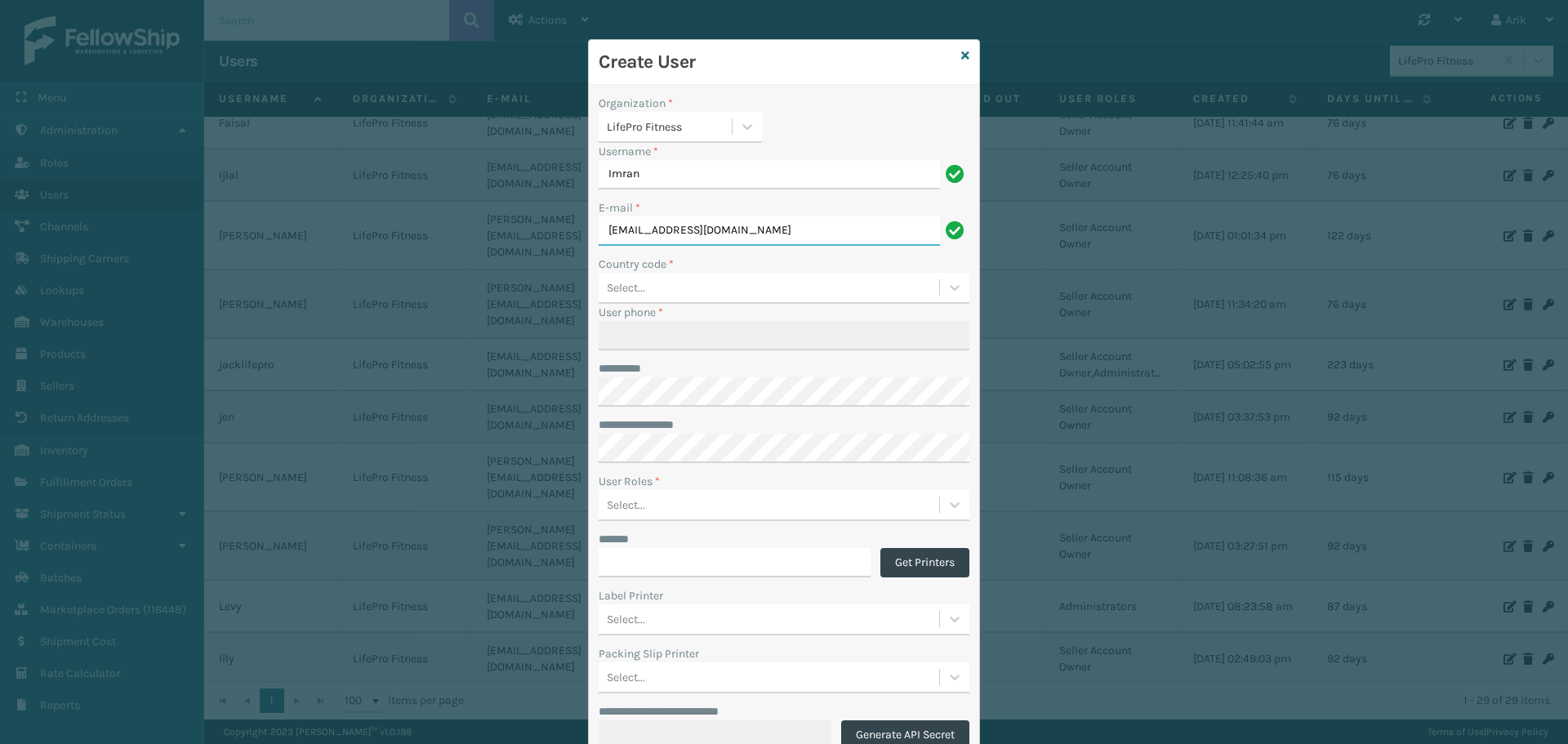
type input "[EMAIL_ADDRESS][DOMAIN_NAME]"
click at [659, 287] on div "Select..." at bounding box center [768, 287] width 340 height 27
click at [627, 288] on div "Select..." at bounding box center [625, 287] width 38 height 17
type input "pak"
click at [622, 323] on div "[GEOGRAPHIC_DATA] | 92" at bounding box center [784, 328] width 370 height 30
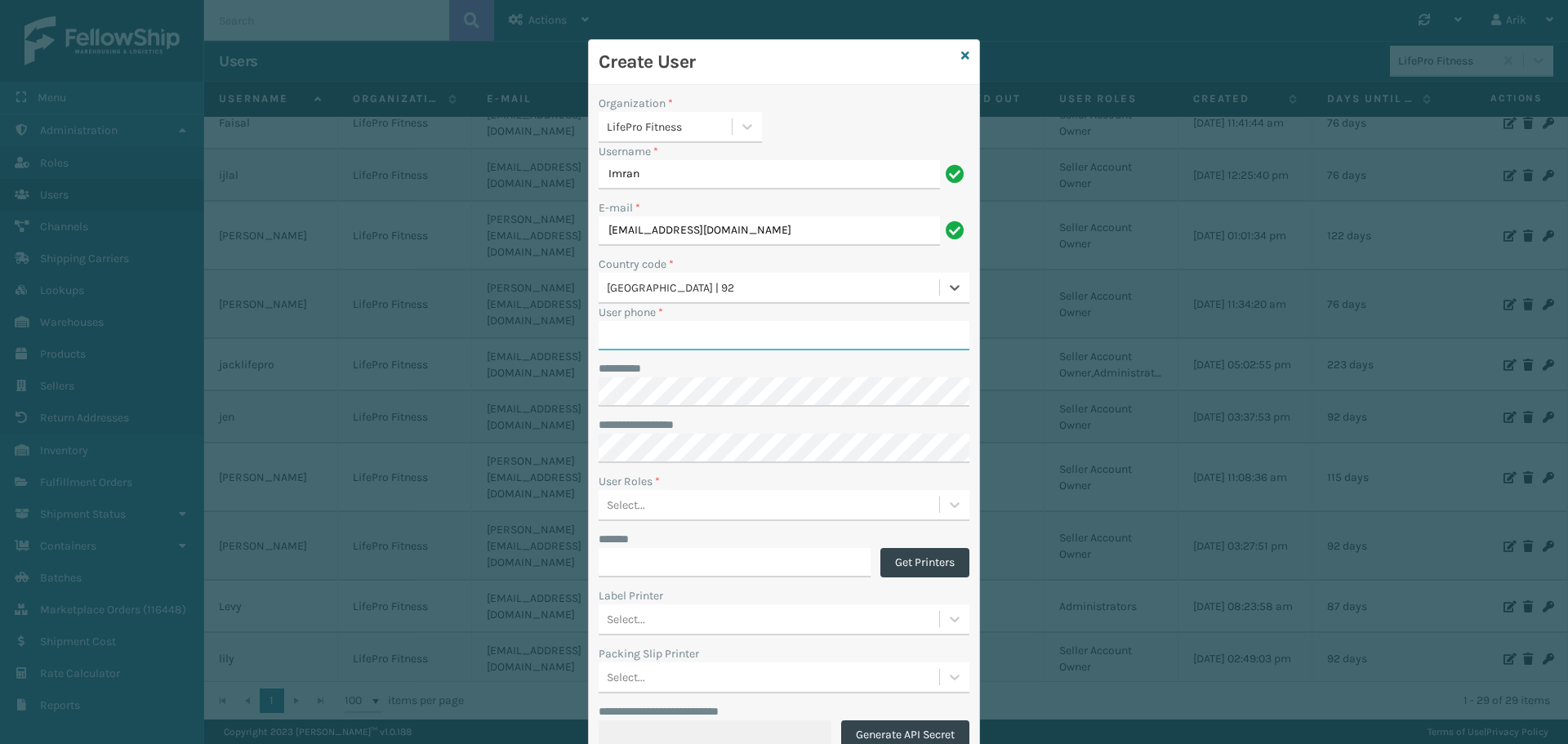
click at [616, 343] on input "User phone *" at bounding box center [784, 335] width 370 height 29
type input "1234567890"
click at [611, 559] on input "*******" at bounding box center [734, 562] width 272 height 29
type input "**********"
click at [898, 730] on button "Generate API Secret" at bounding box center [906, 734] width 128 height 29
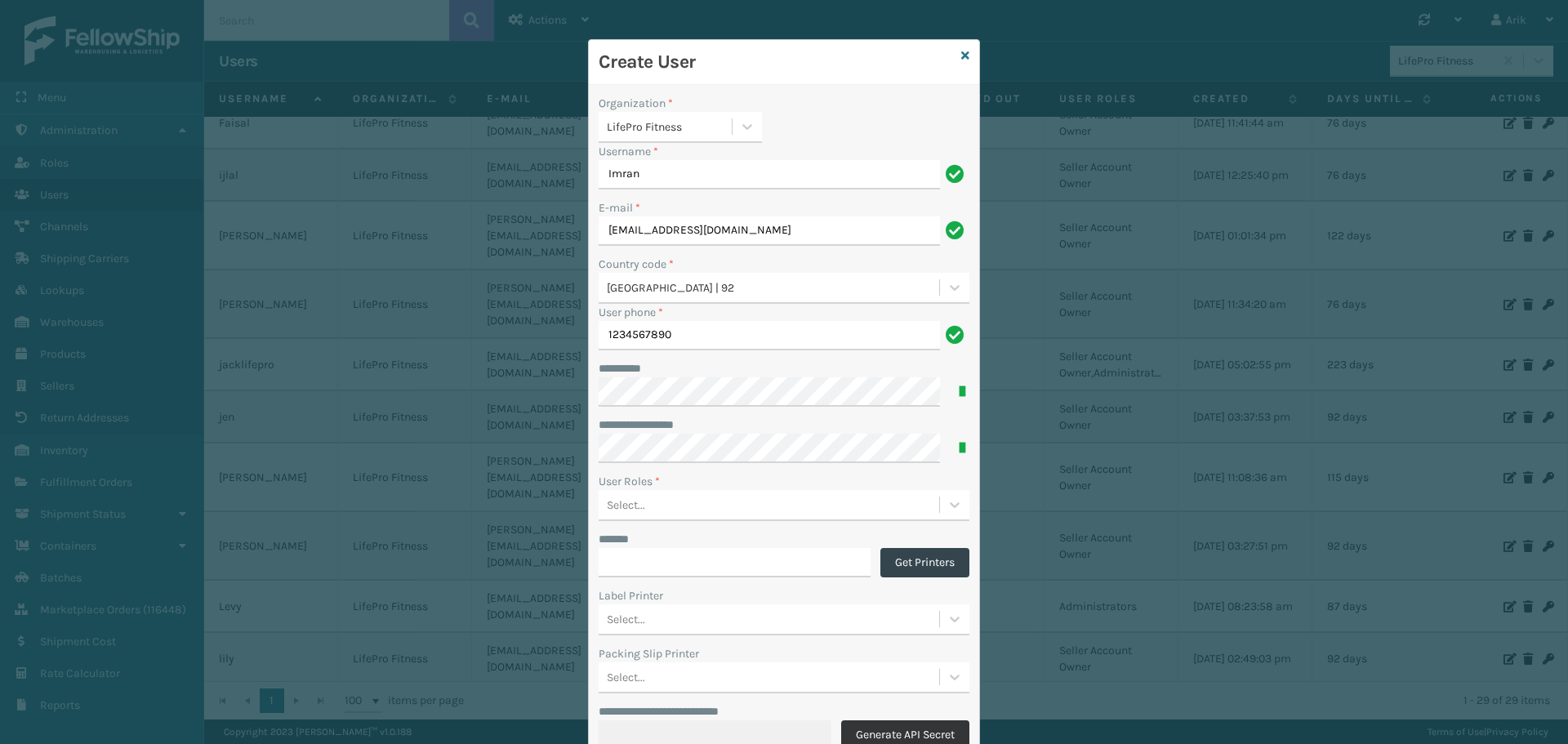
type input "**********"
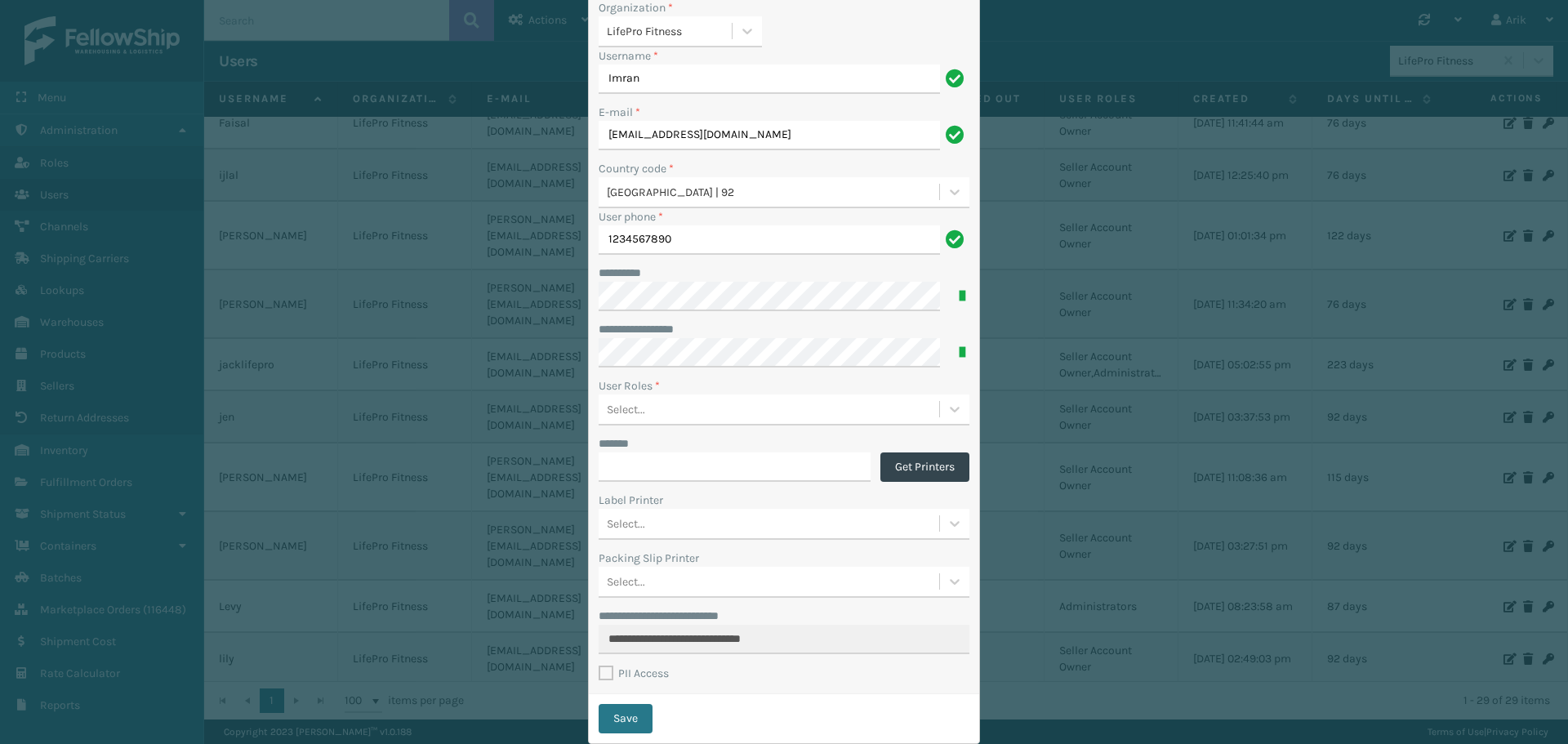
scroll to position [134, 0]
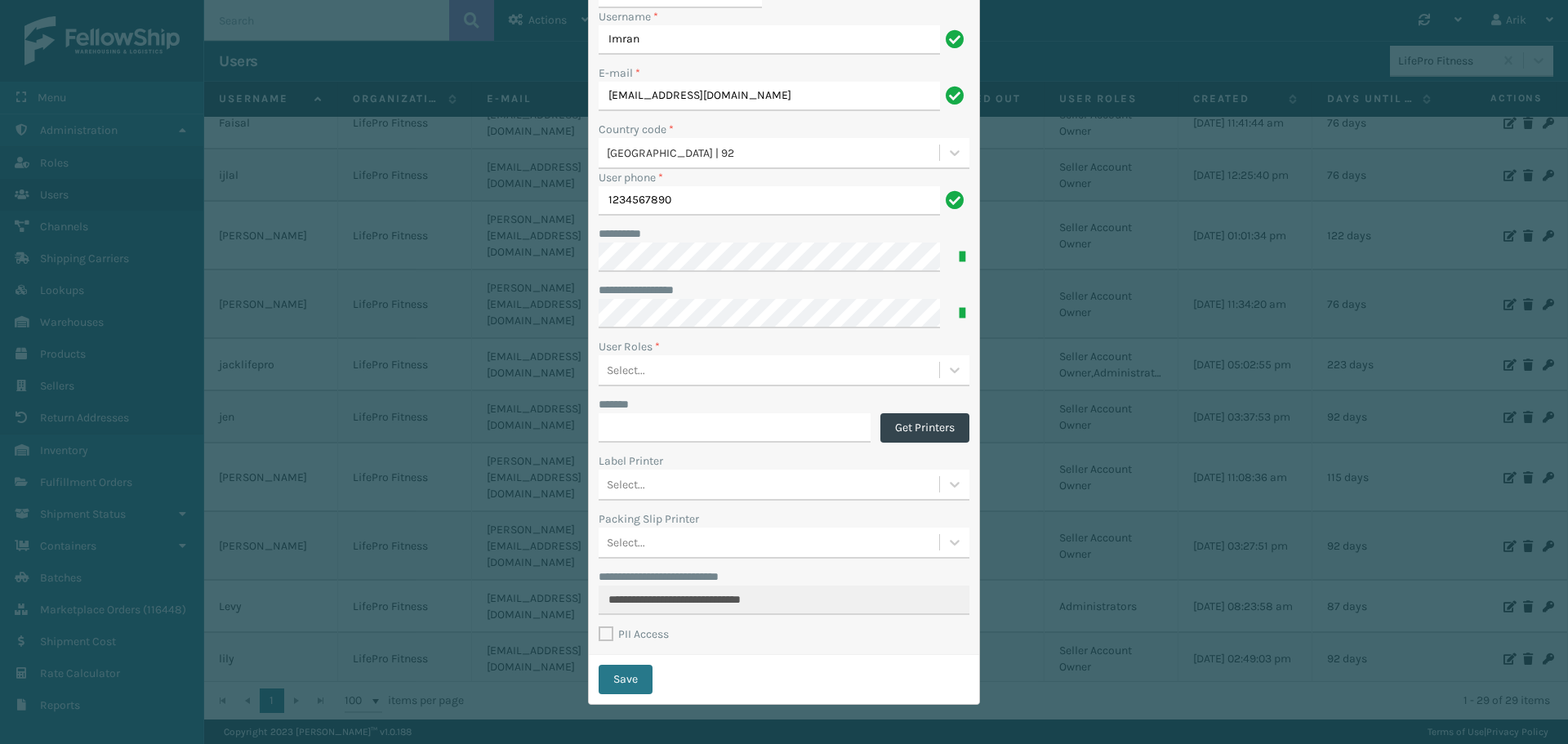
click at [602, 635] on label "PII Access" at bounding box center [633, 634] width 70 height 14
click at [599, 635] on input "PII Access" at bounding box center [598, 630] width 1 height 11
click at [600, 636] on label "PII Access" at bounding box center [633, 634] width 70 height 14
click at [599, 635] on input "PII Access" at bounding box center [598, 630] width 1 height 11
checkbox input "false"
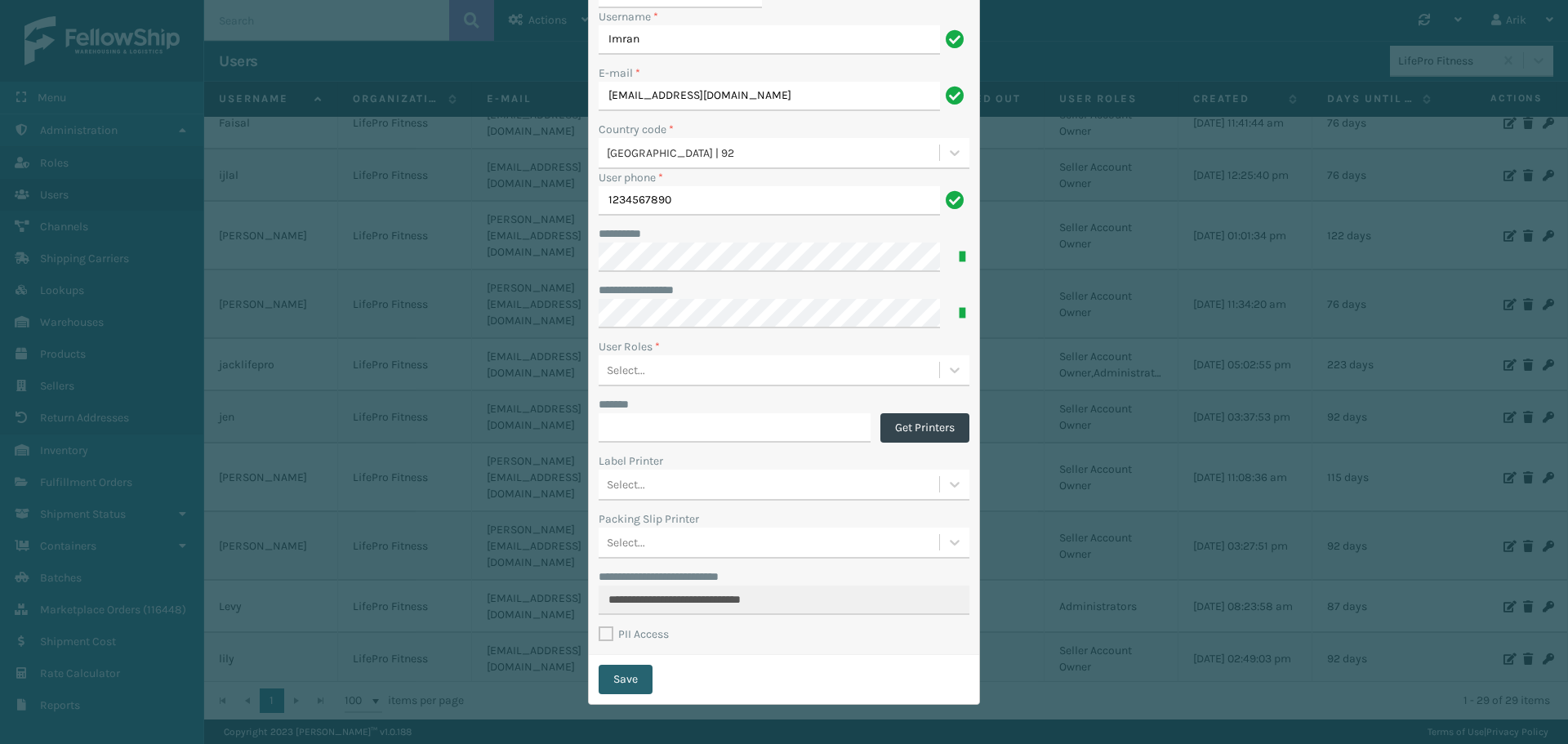
click at [624, 673] on button "Save" at bounding box center [625, 679] width 54 height 29
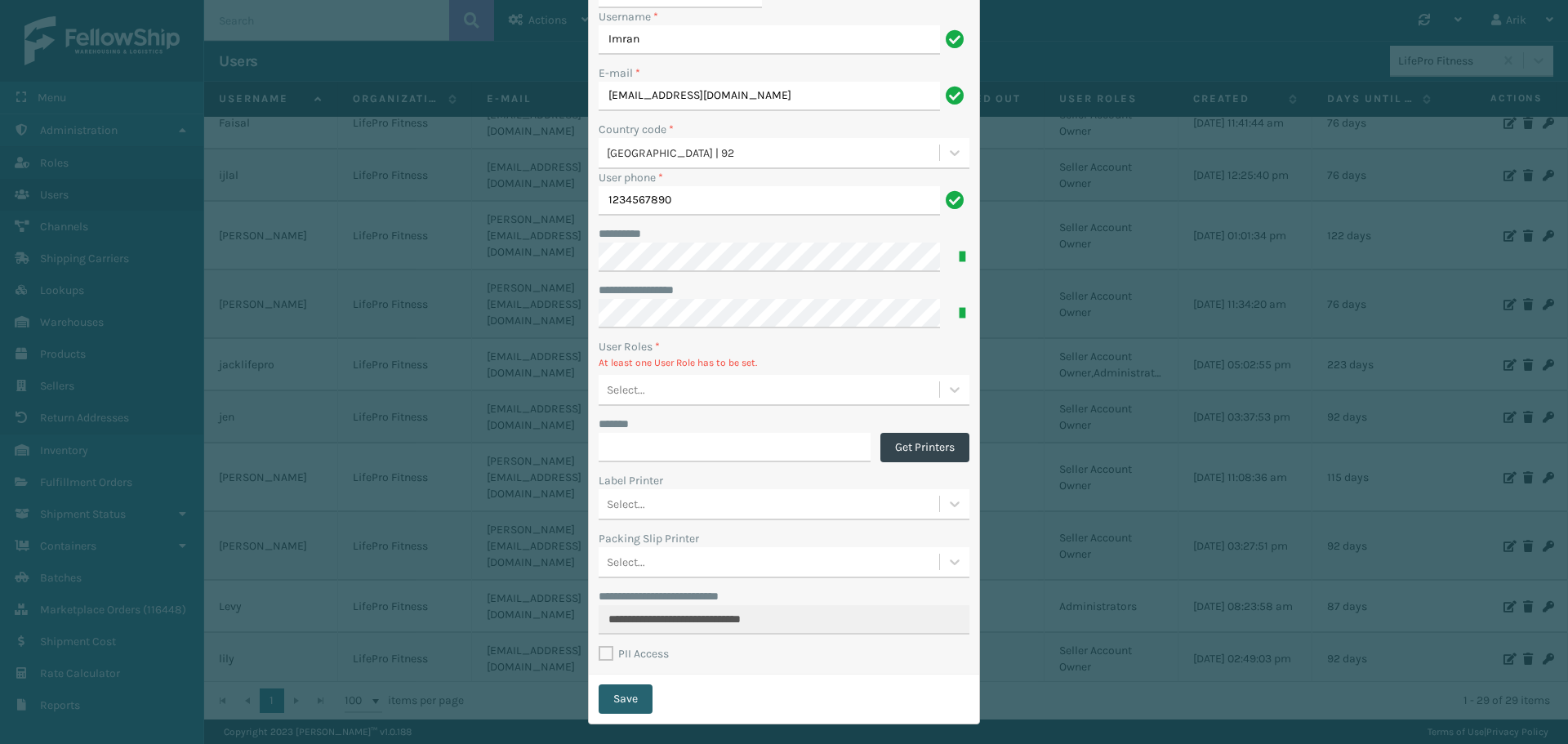
click at [629, 699] on button "Save" at bounding box center [625, 699] width 54 height 29
click at [678, 401] on div "Select..." at bounding box center [768, 390] width 340 height 27
click at [651, 432] on div "Seller Account Owner" at bounding box center [784, 431] width 370 height 30
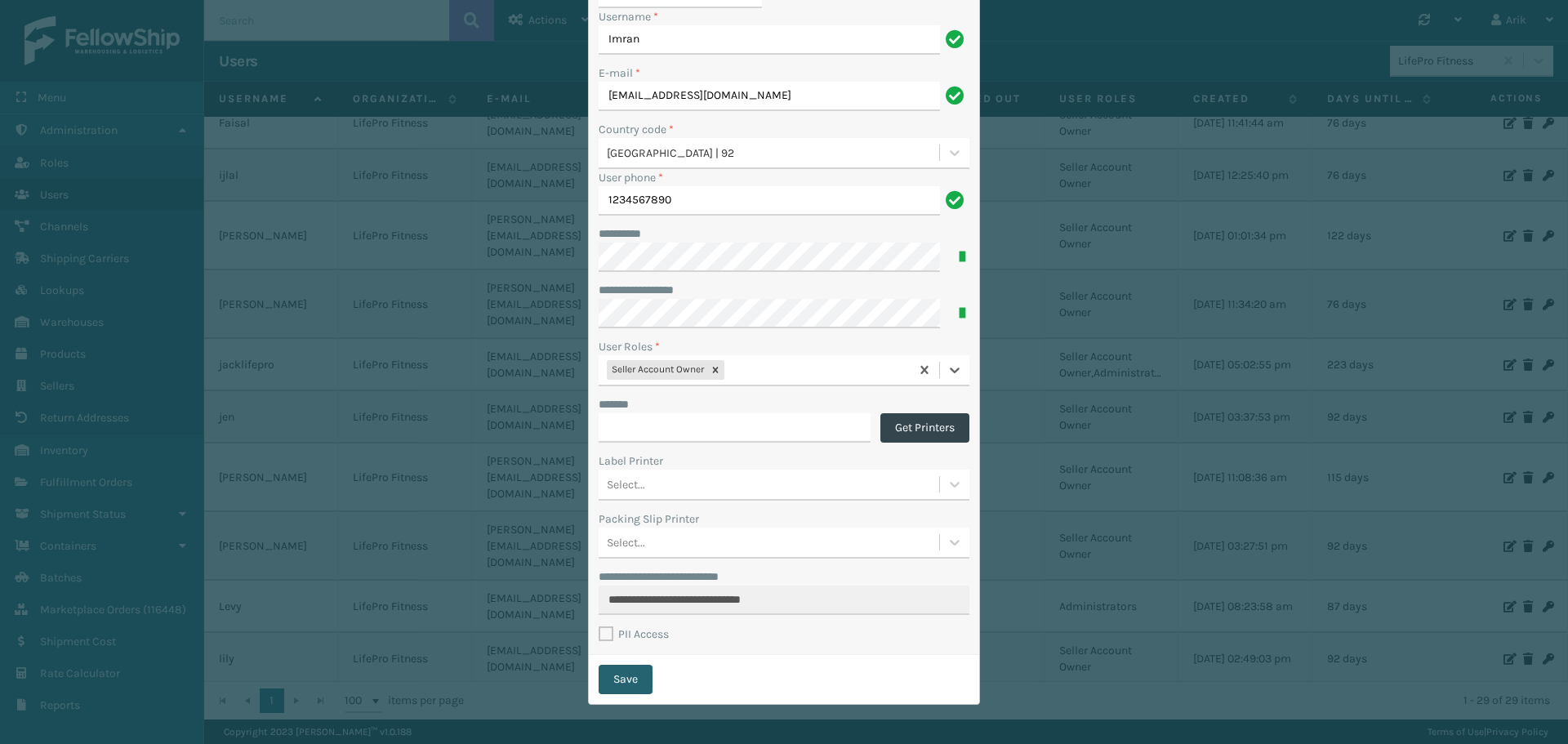
click at [631, 678] on button "Save" at bounding box center [625, 679] width 54 height 29
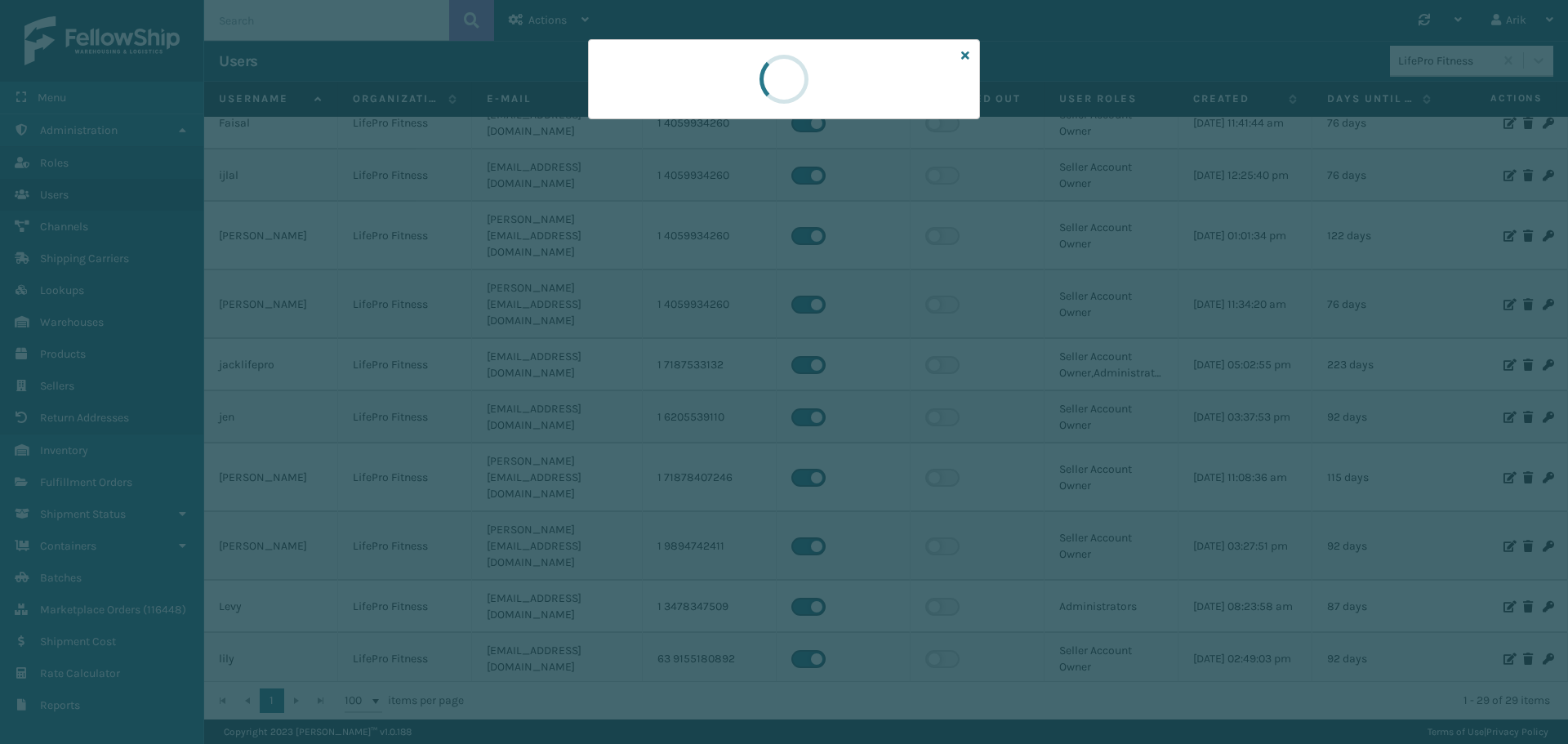
scroll to position [0, 0]
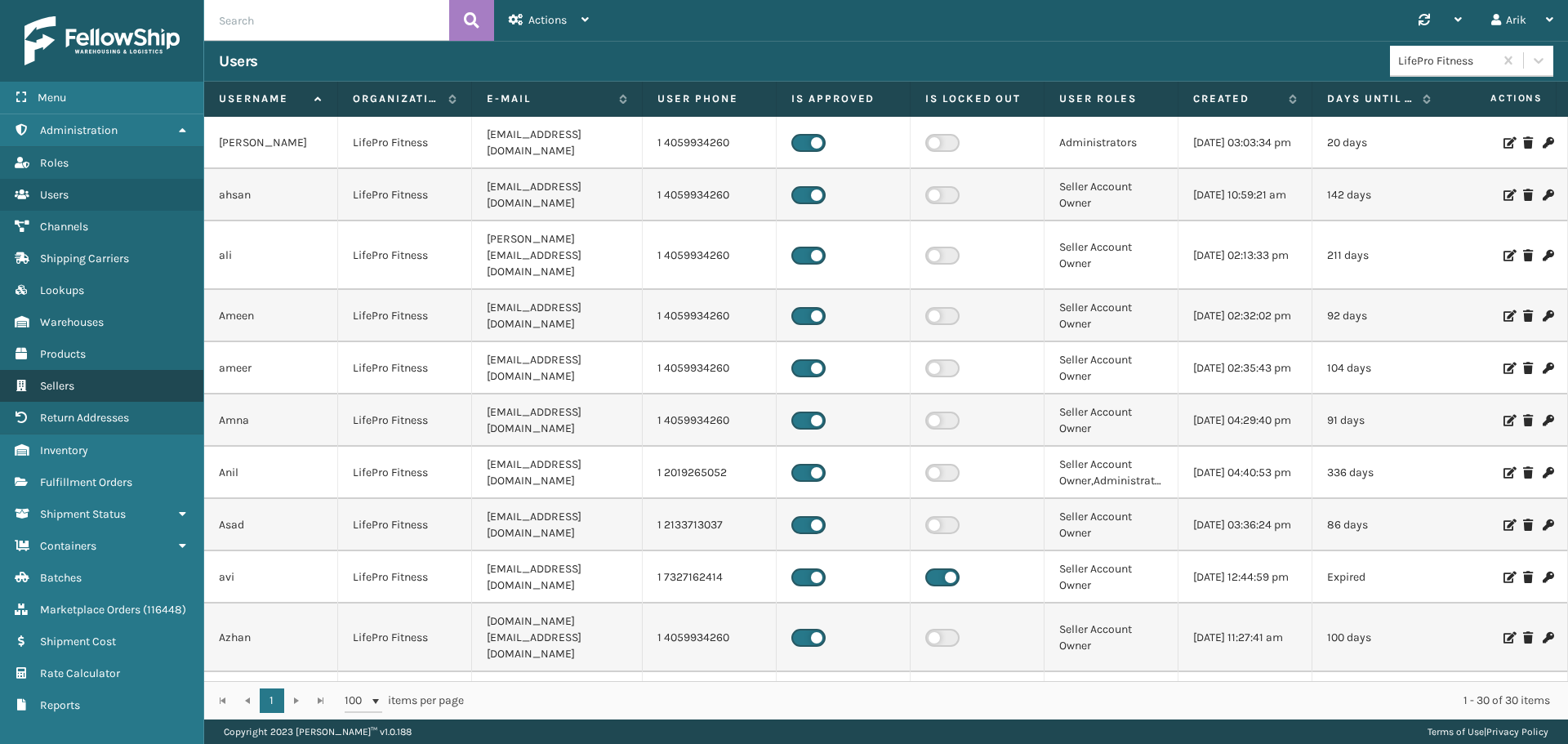
click at [71, 374] on link "Sellers" at bounding box center [102, 385] width 203 height 32
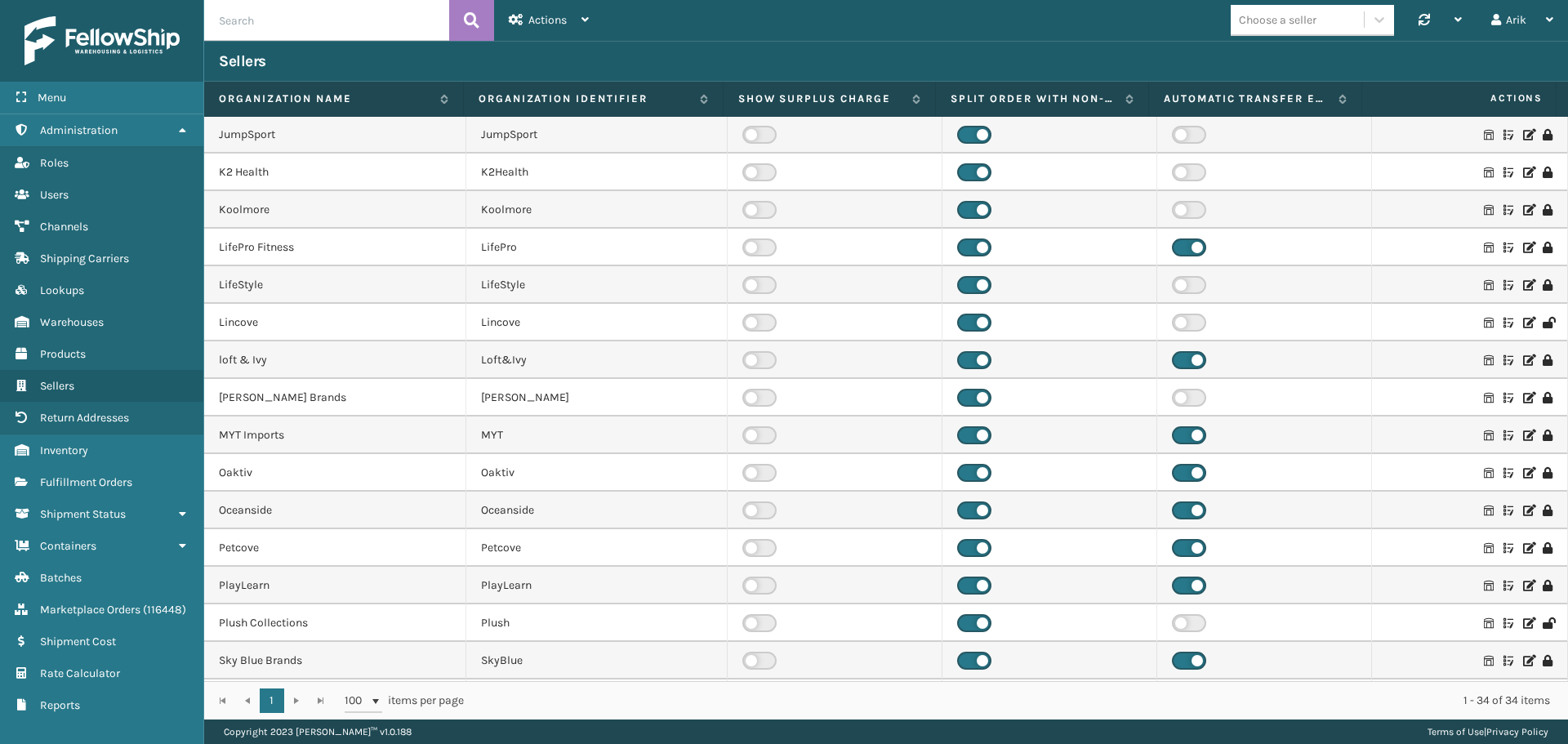
scroll to position [653, 0]
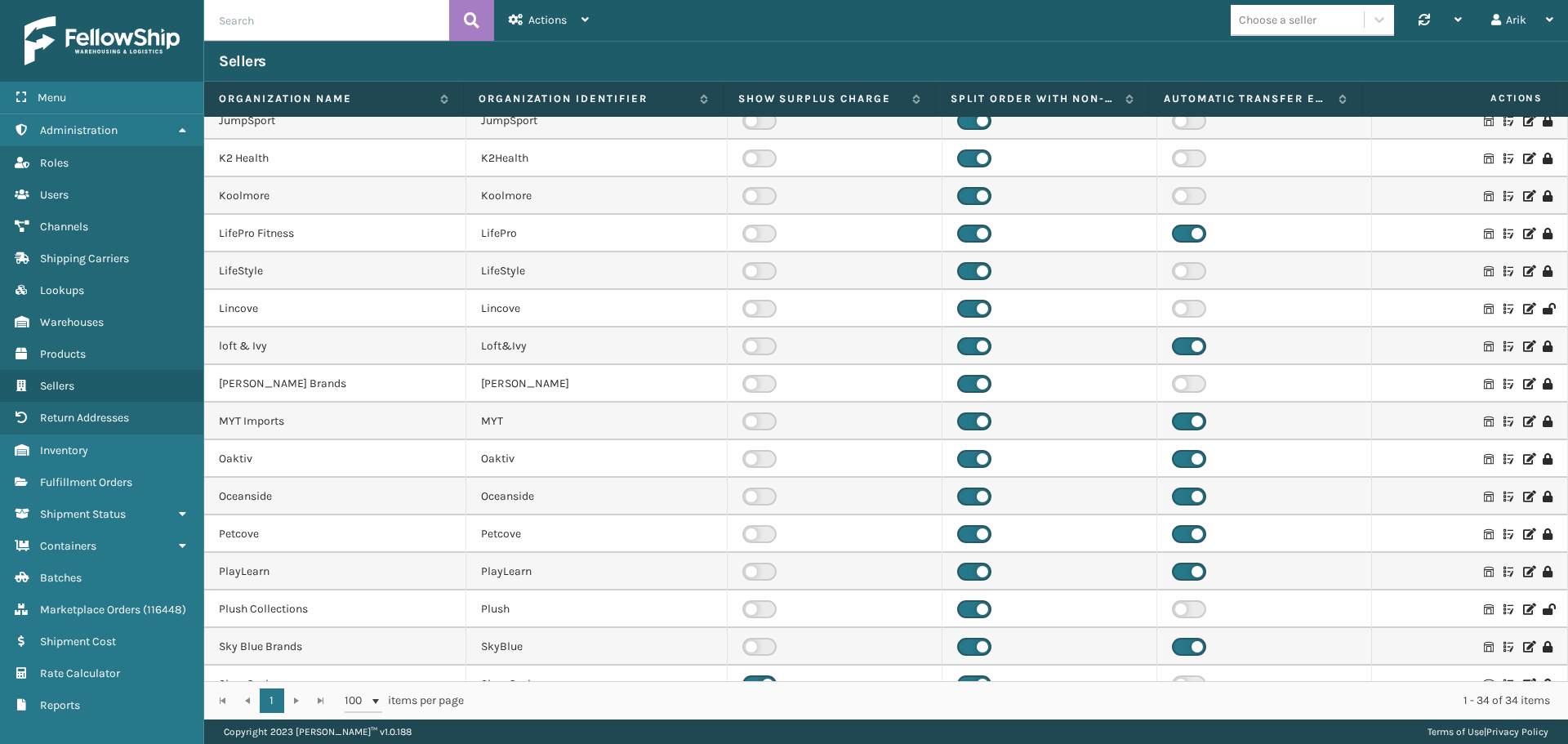
click at [1523, 233] on icon at bounding box center [1528, 233] width 10 height 12
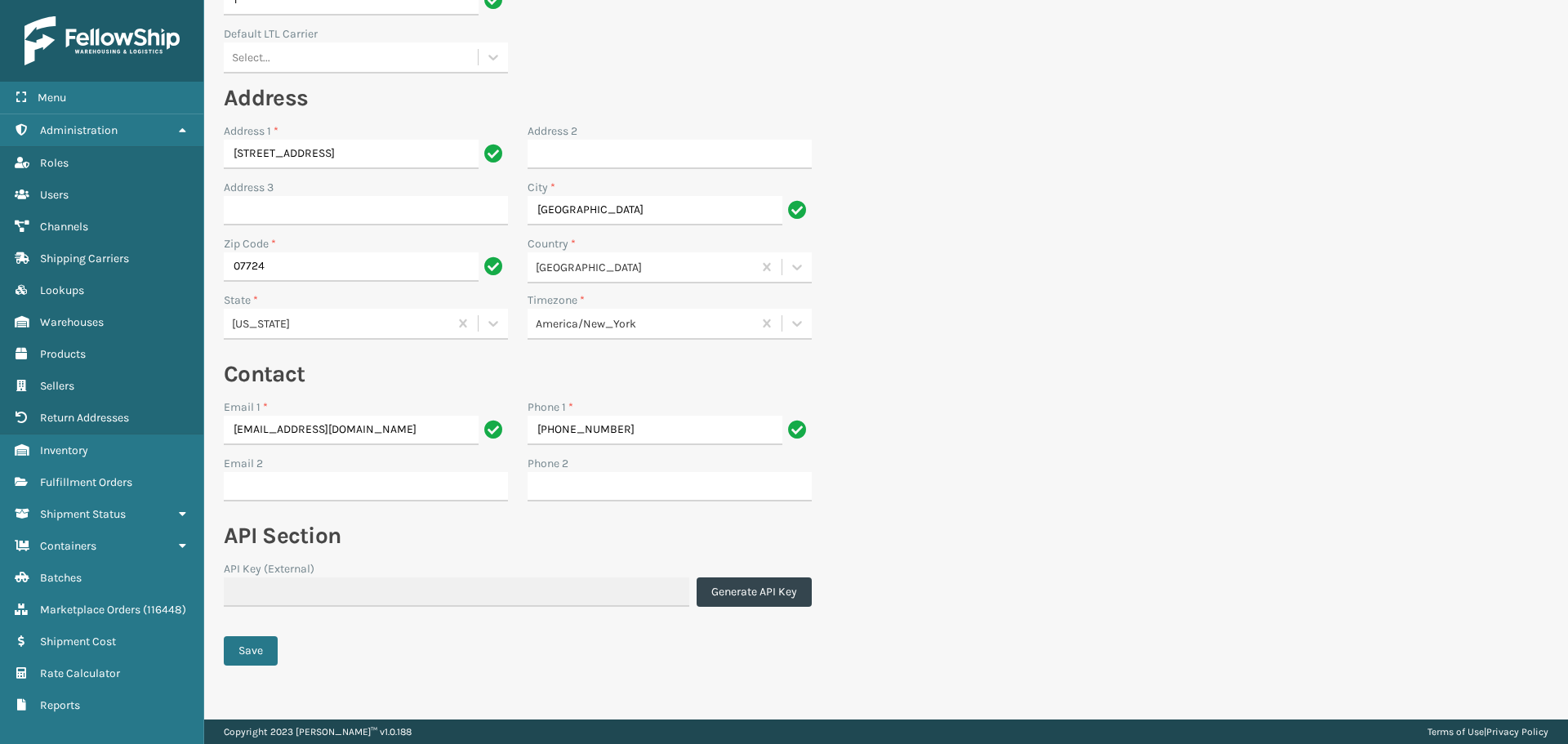
scroll to position [260, 0]
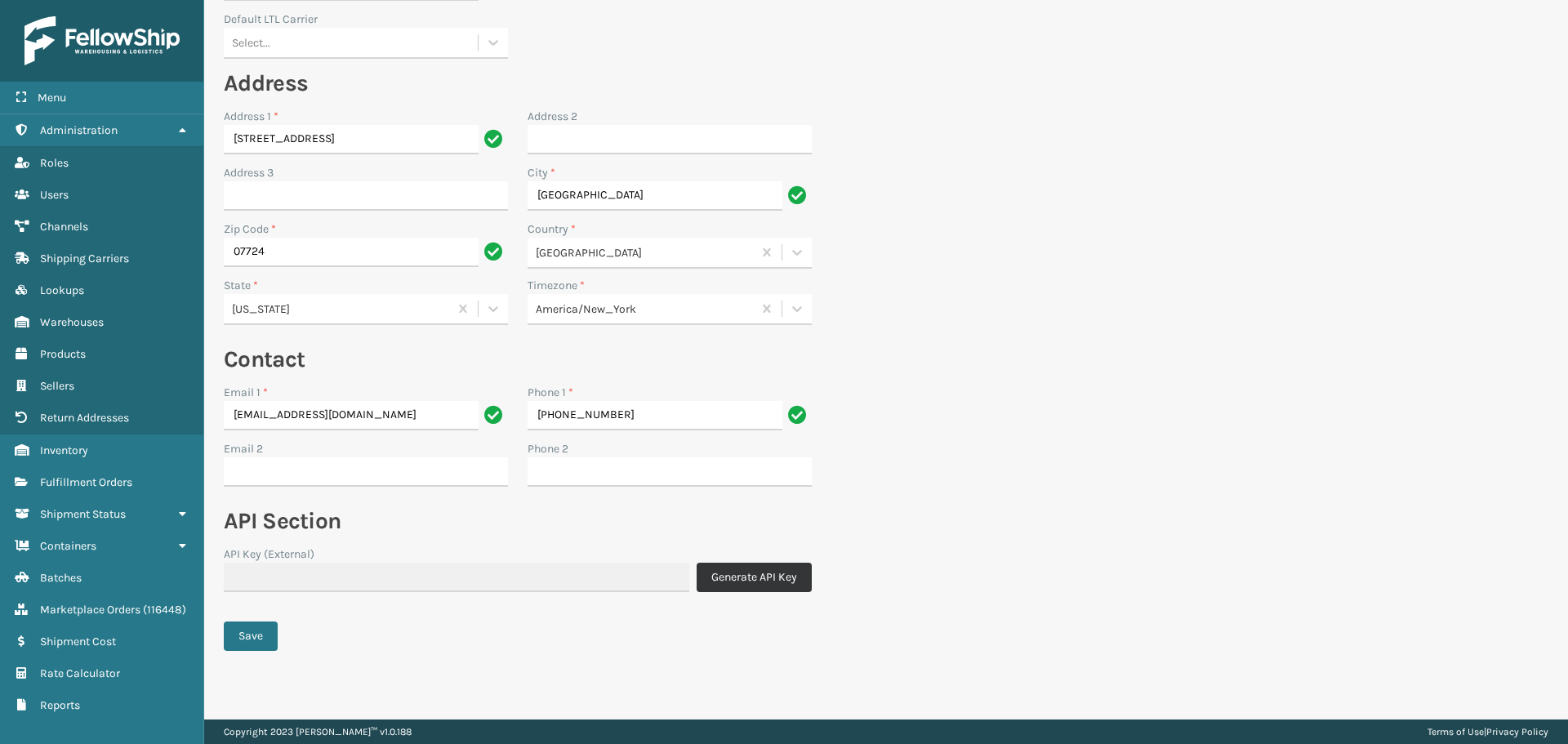
click at [768, 571] on button "Generate API Key" at bounding box center [753, 577] width 115 height 29
type input "Bh9B8cNQXa4haSgbtJ1j6JSv4BXgL4cv"
click at [261, 634] on button "Save" at bounding box center [250, 635] width 54 height 29
